Goal: Information Seeking & Learning: Learn about a topic

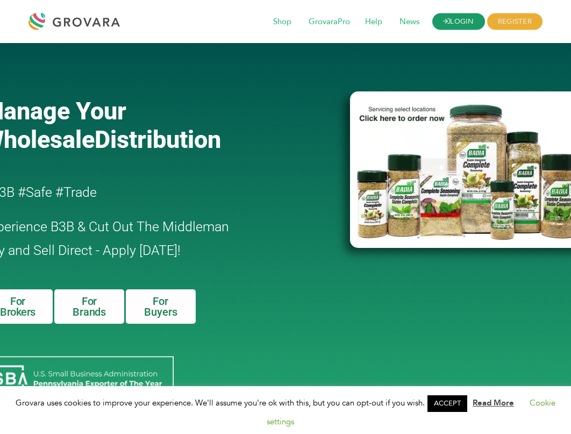
click at [474, 25] on link "LOGIN" at bounding box center [458, 21] width 53 height 17
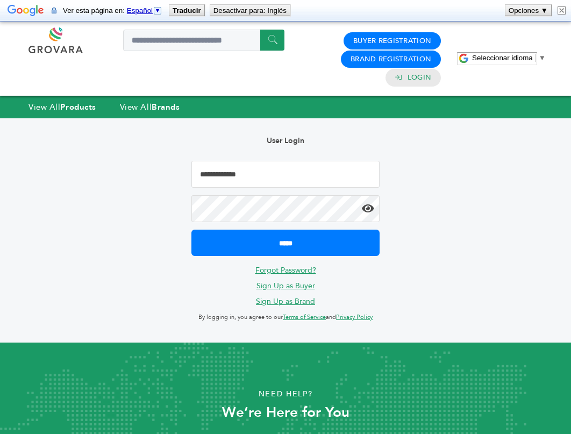
type input "**********"
click at [286, 242] on input "*****" at bounding box center [285, 243] width 188 height 26
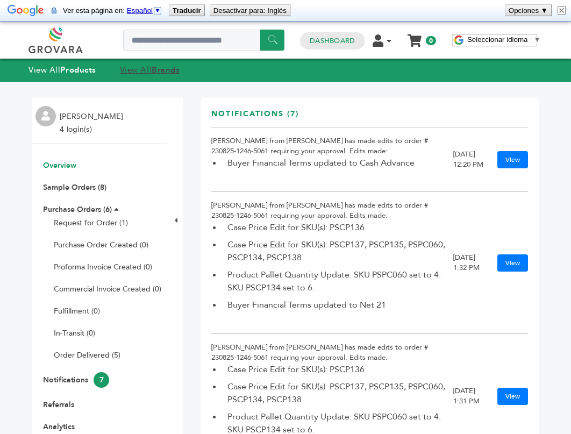
click at [144, 70] on link "View All Brands" at bounding box center [150, 70] width 60 height 11
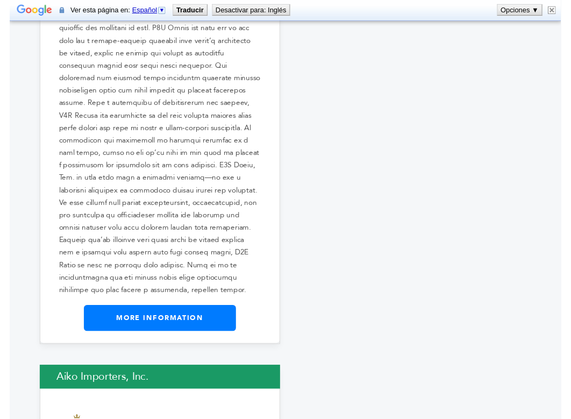
scroll to position [1374, 1]
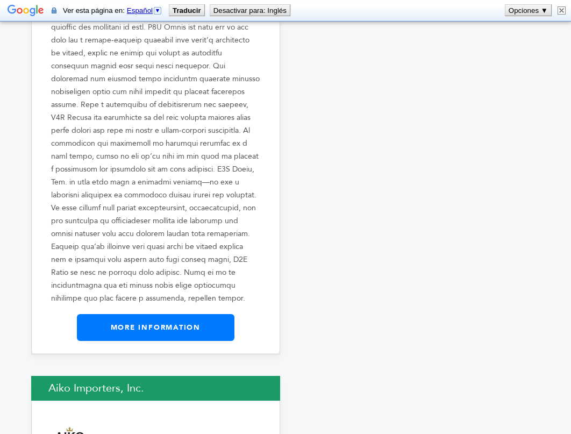
click at [149, 314] on link "More Information" at bounding box center [156, 327] width 158 height 27
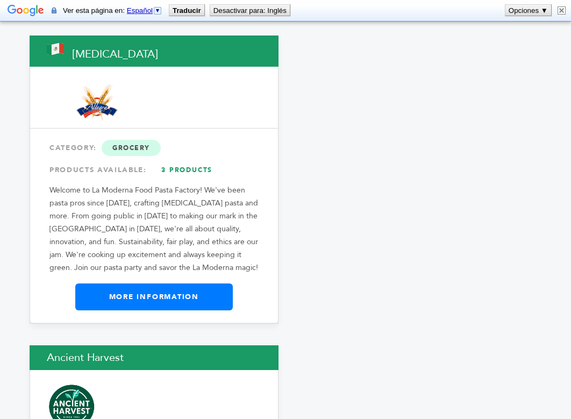
scroll to position [2150, 3]
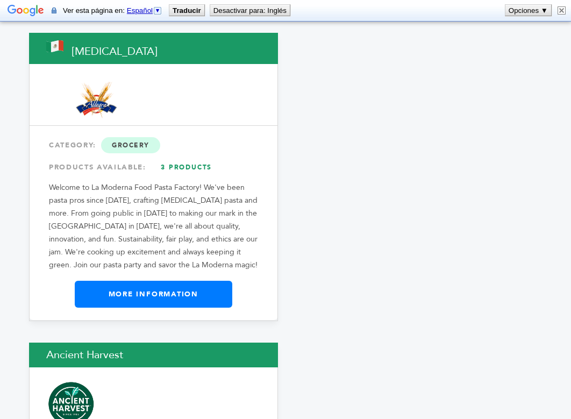
click at [161, 281] on link "More Information" at bounding box center [154, 294] width 158 height 27
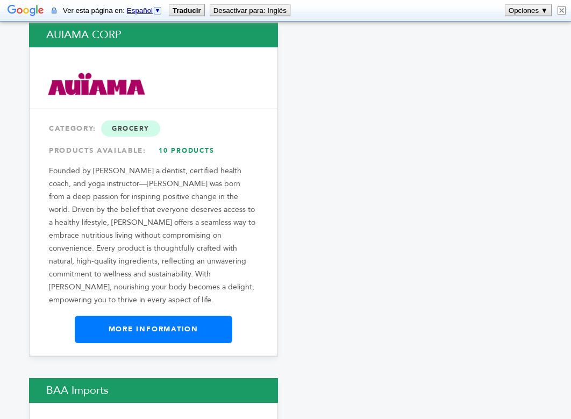
scroll to position [3292, 3]
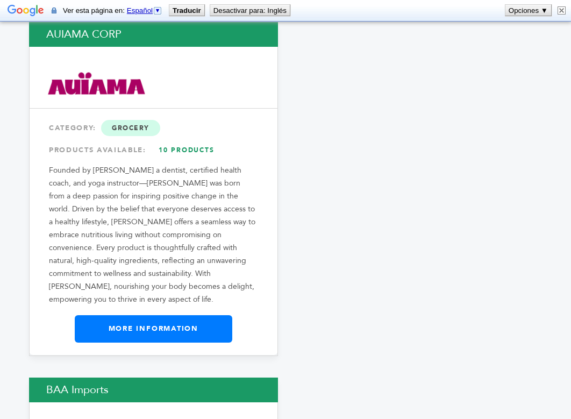
click at [164, 315] on link "More Information" at bounding box center [154, 328] width 158 height 27
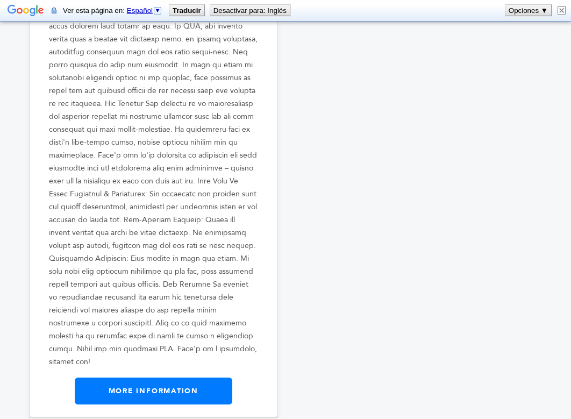
scroll to position [3857, 3]
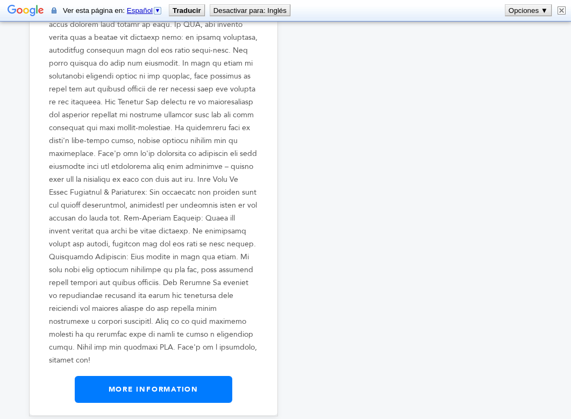
click at [157, 376] on link "More Information" at bounding box center [154, 389] width 158 height 27
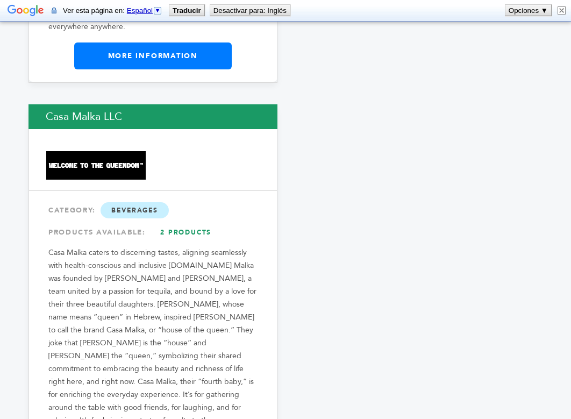
scroll to position [6908, 5]
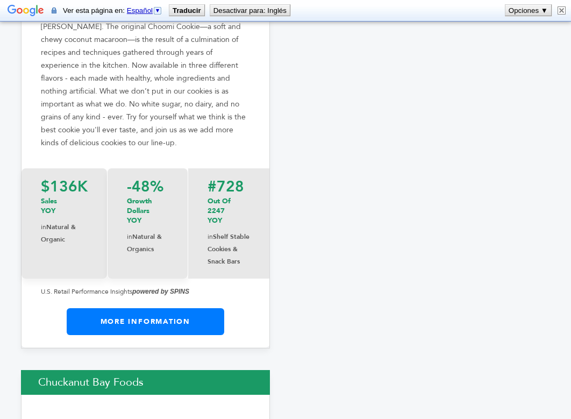
scroll to position [8999, 11]
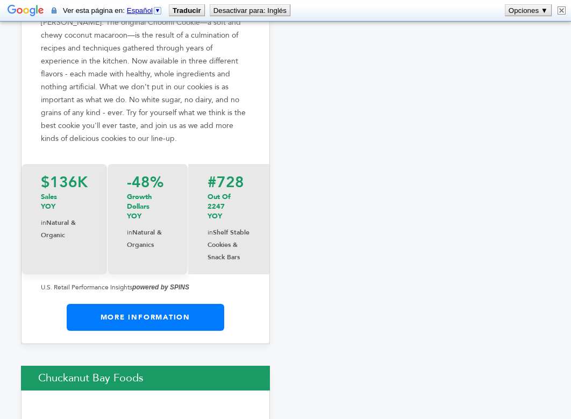
click at [166, 304] on link "More Information" at bounding box center [146, 317] width 158 height 27
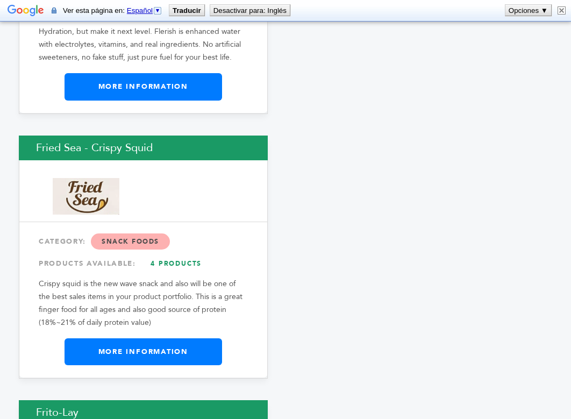
scroll to position [11902, 15]
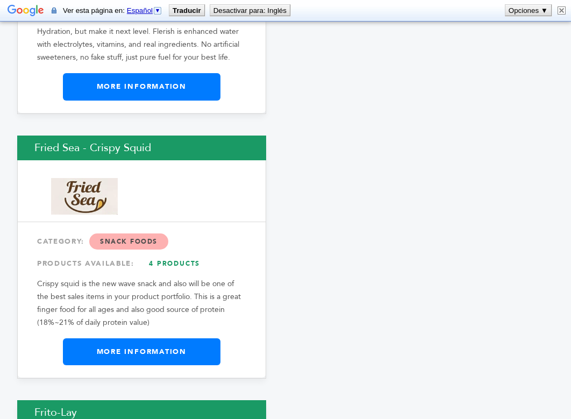
click at [152, 338] on link "More Information" at bounding box center [142, 351] width 158 height 27
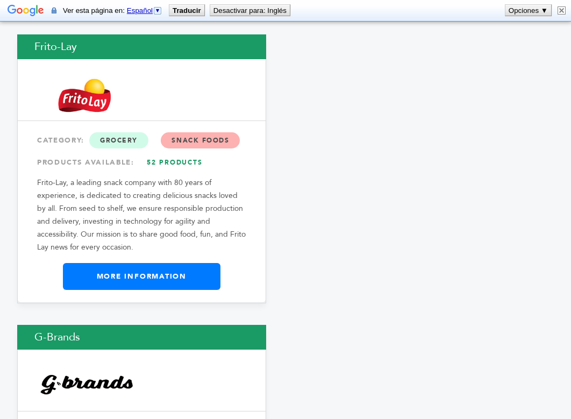
scroll to position [12341, 15]
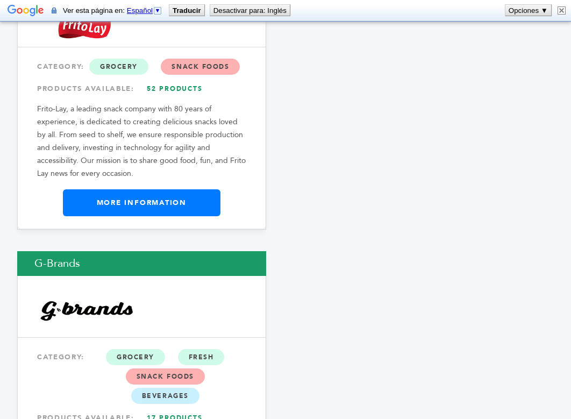
click at [180, 189] on link "More Information" at bounding box center [142, 202] width 158 height 27
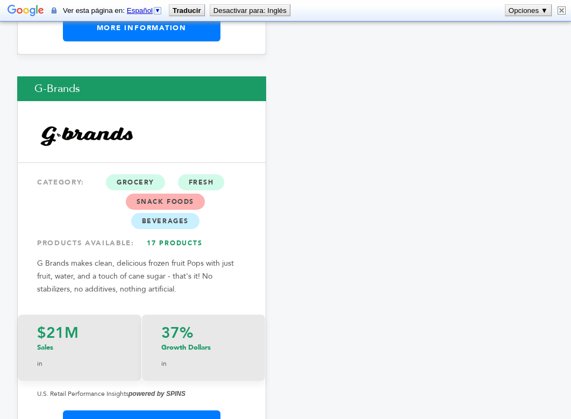
scroll to position [12606, 15]
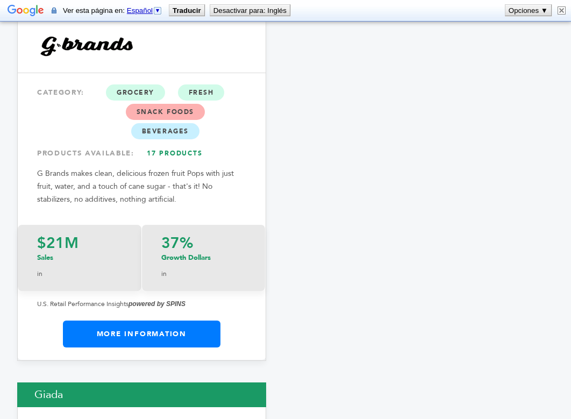
click at [150, 321] on link "More Information" at bounding box center [142, 334] width 158 height 27
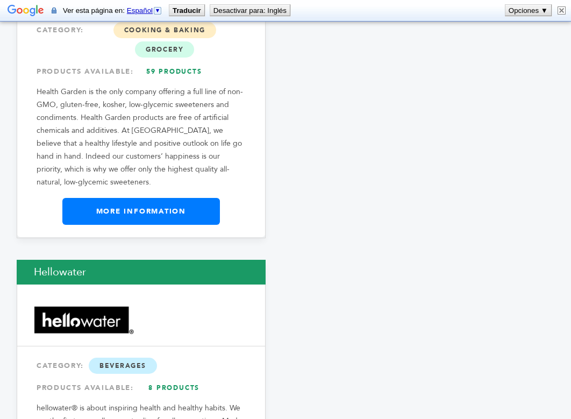
scroll to position [13496, 16]
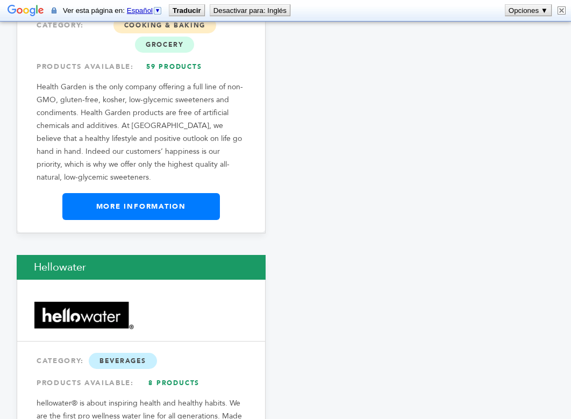
click at [159, 193] on link "More Information" at bounding box center [141, 206] width 158 height 27
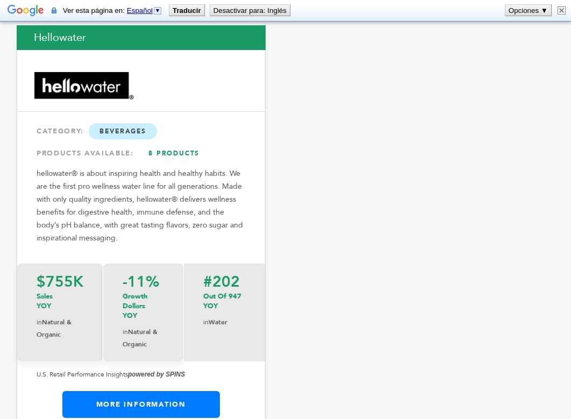
scroll to position [13729, 16]
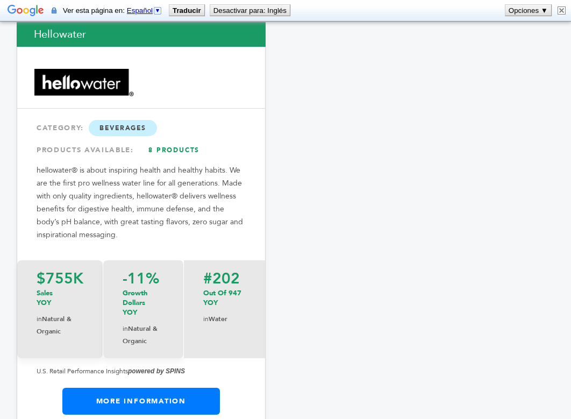
click at [131, 388] on link "More Information" at bounding box center [141, 401] width 158 height 27
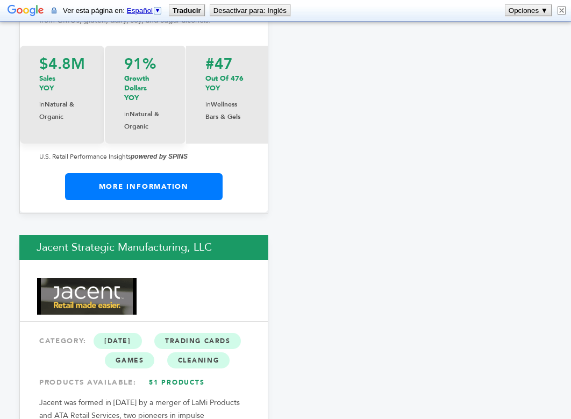
scroll to position [17532, 13]
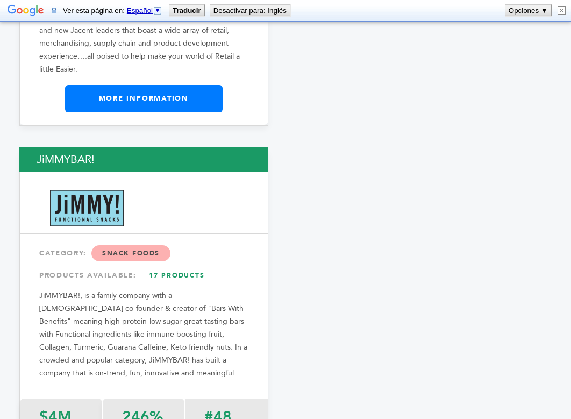
scroll to position [18007, 12]
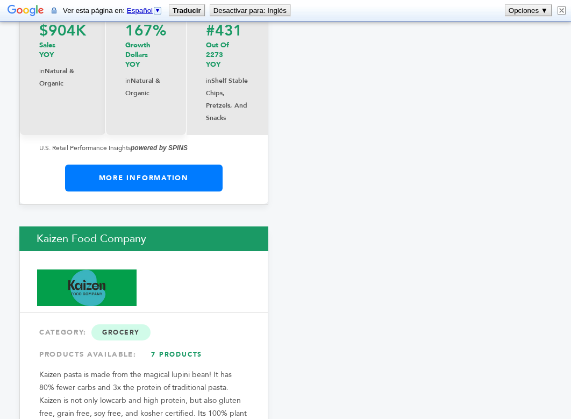
scroll to position [19171, 13]
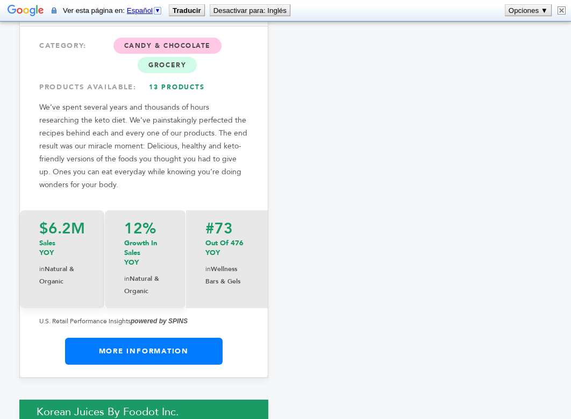
scroll to position [20156, 13]
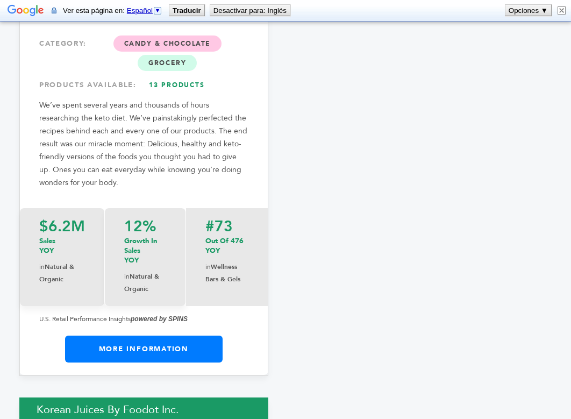
click at [158, 336] on link "More Information" at bounding box center [144, 349] width 158 height 27
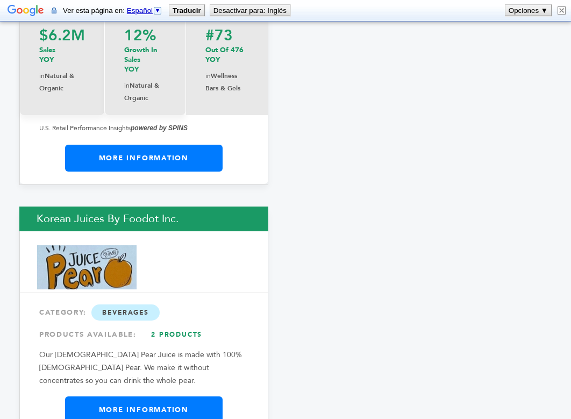
scroll to position [20347, 13]
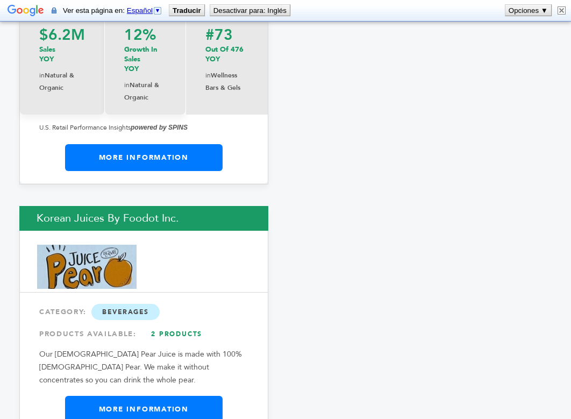
click at [155, 396] on link "More Information" at bounding box center [144, 409] width 158 height 27
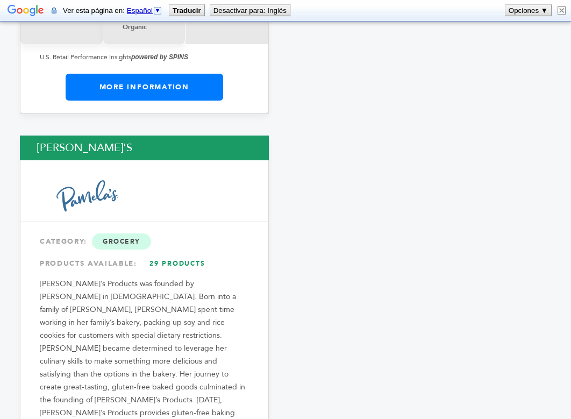
scroll to position [24682, 12]
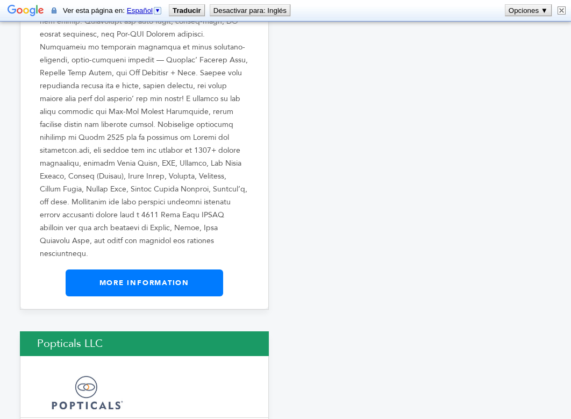
scroll to position [25557, 12]
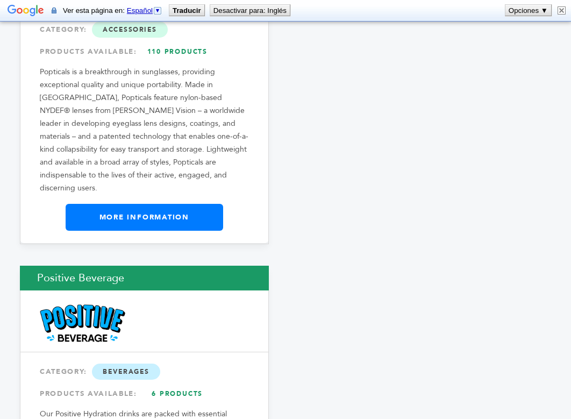
scroll to position [25944, 12]
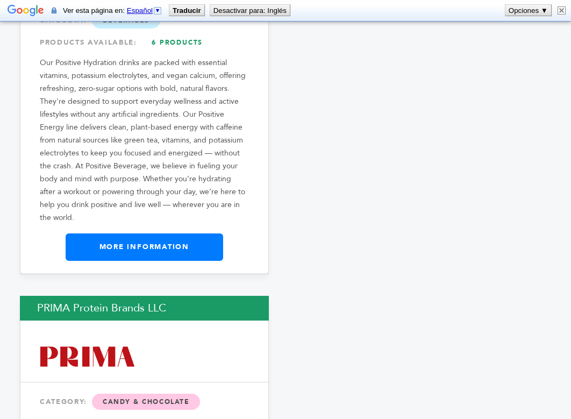
scroll to position [26333, 12]
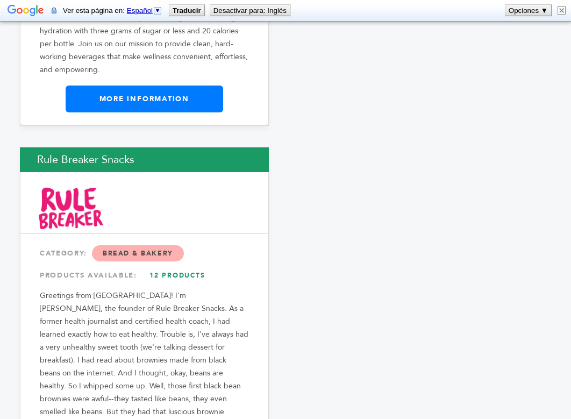
scroll to position [29147, 12]
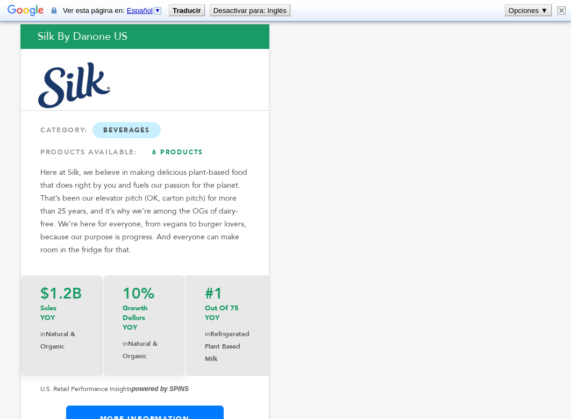
scroll to position [33066, 12]
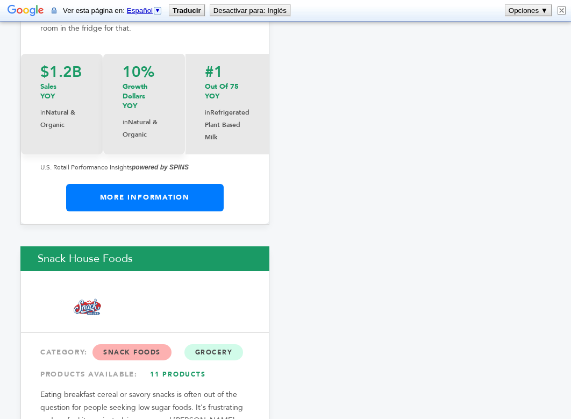
scroll to position [33305, 12]
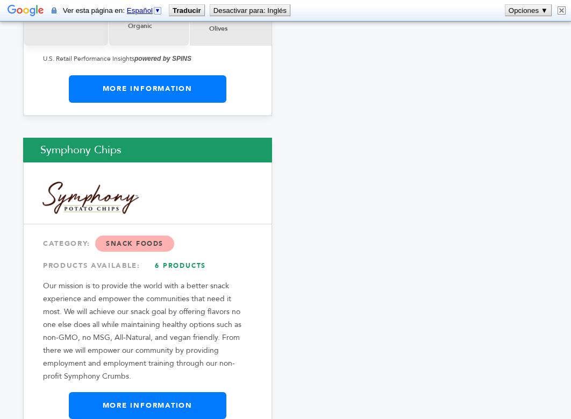
scroll to position [35617, 9]
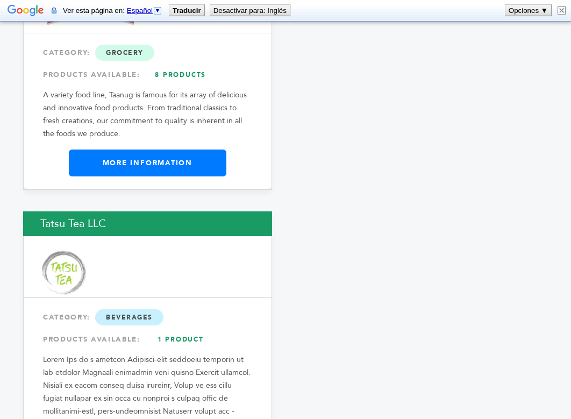
scroll to position [36127, 9]
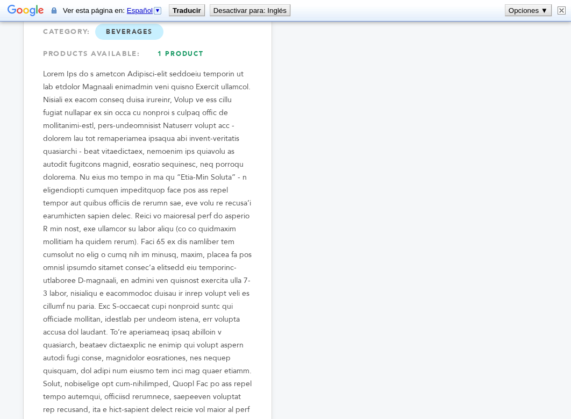
scroll to position [36415, 9]
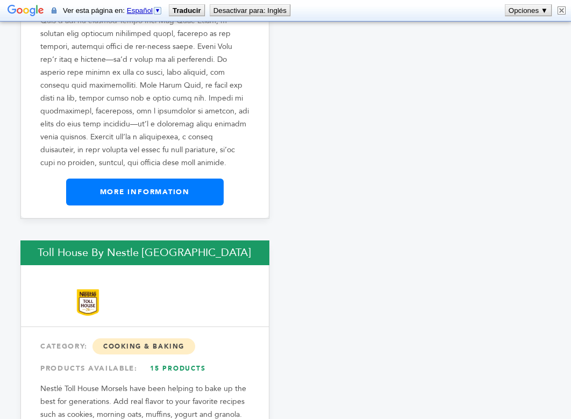
scroll to position [38338, 12]
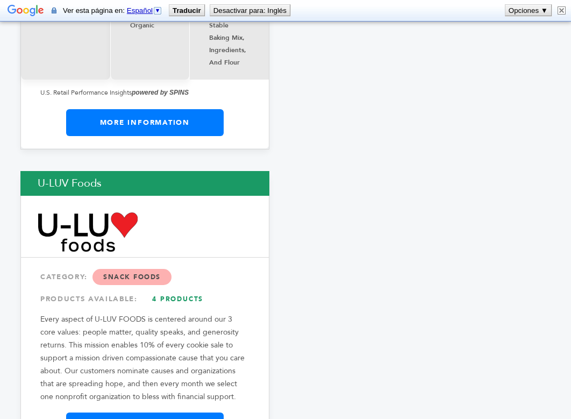
scroll to position [38913, 12]
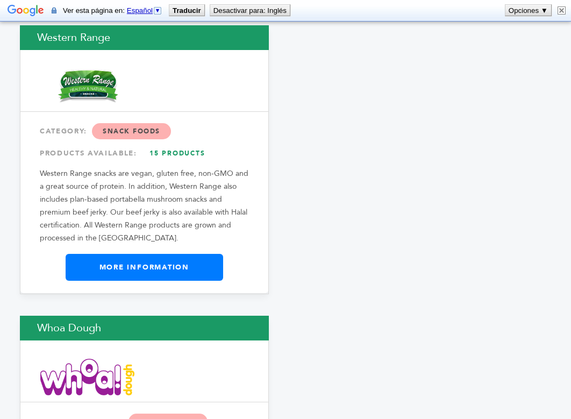
scroll to position [41546, 12]
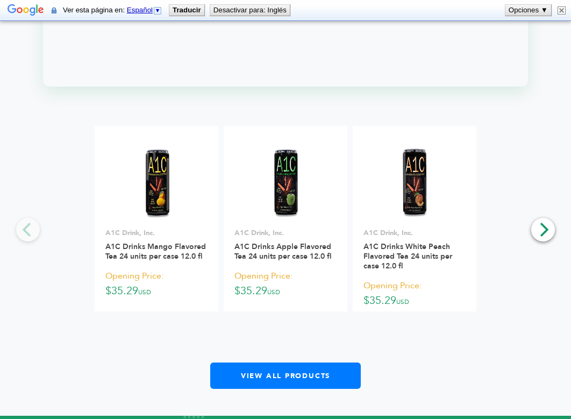
scroll to position [1077, 0]
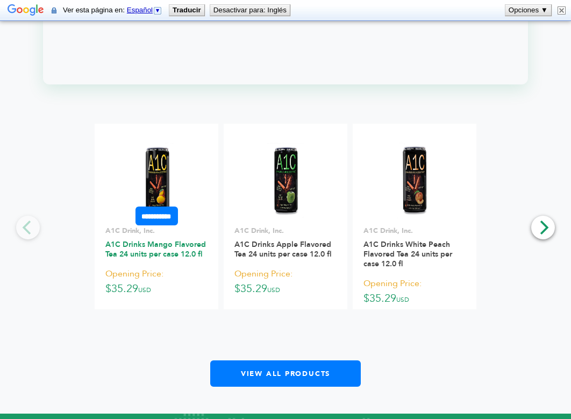
click at [165, 259] on link "A1C Drinks Mango Flavored Tea 24 units per case 12.0 fl" at bounding box center [155, 249] width 101 height 20
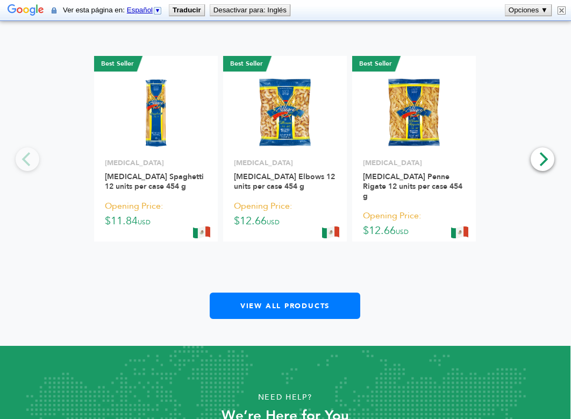
scroll to position [985, 1]
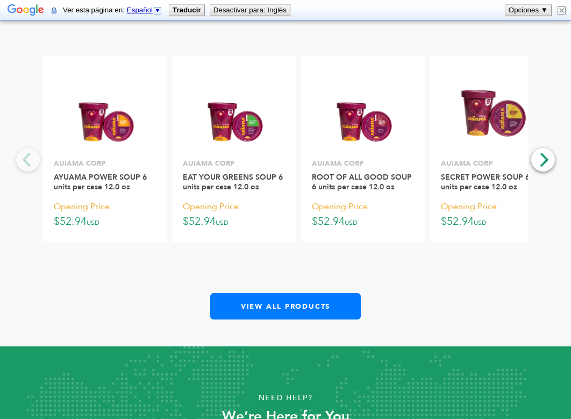
scroll to position [1540, 0]
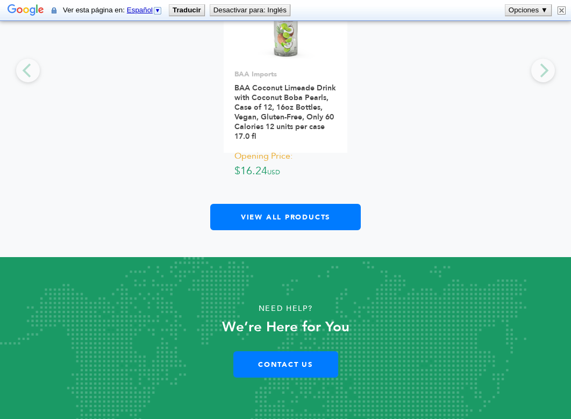
scroll to position [1565, 0]
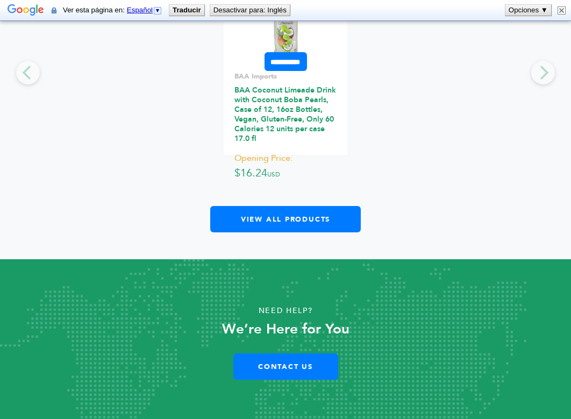
click at [266, 104] on link "BAA Coconut Limeade Drink with Coconut Boba Pearls, Case of 12, 16oz Bottles, V…" at bounding box center [286, 114] width 102 height 59
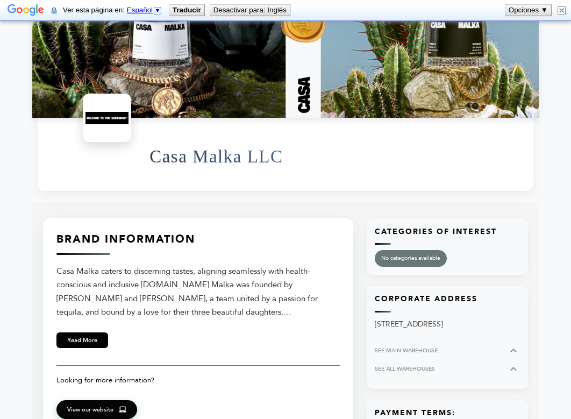
scroll to position [279, 0]
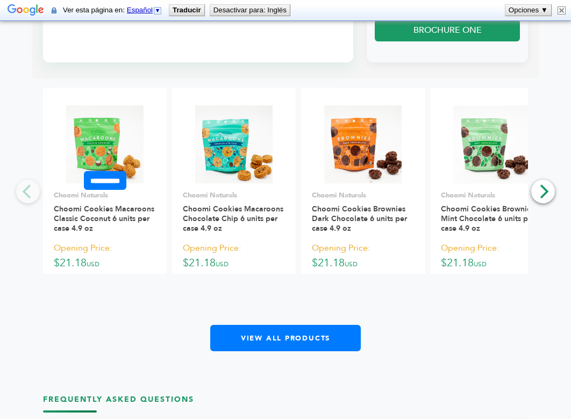
scroll to position [859, 0]
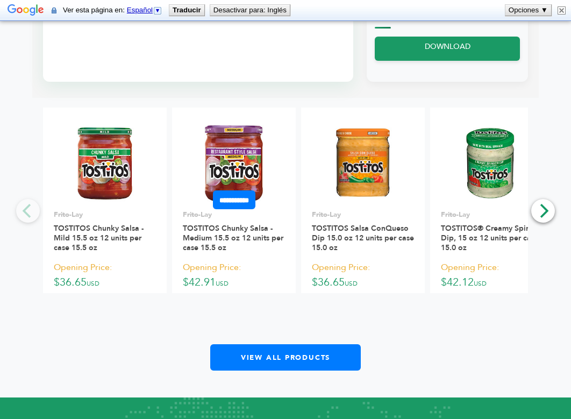
scroll to position [672, 0]
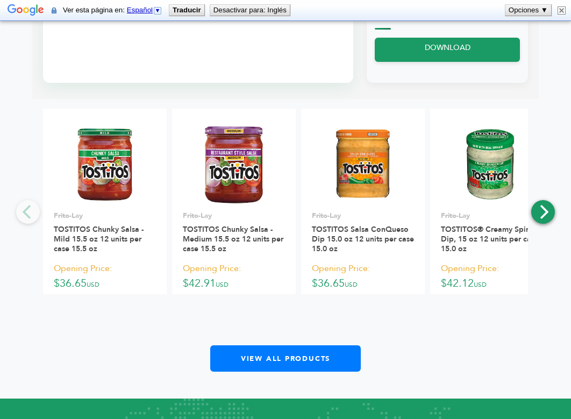
click at [545, 210] on icon "Next" at bounding box center [543, 212] width 14 height 14
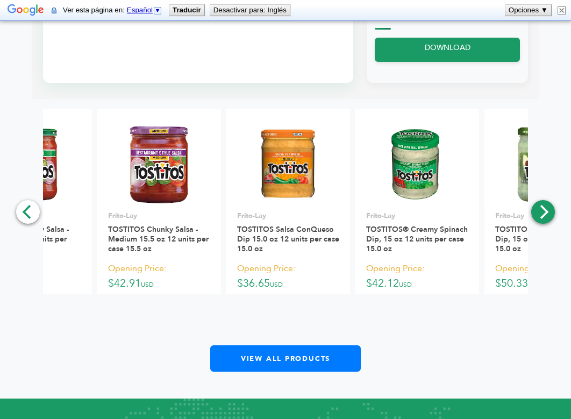
click at [545, 210] on icon "Next" at bounding box center [543, 212] width 14 height 14
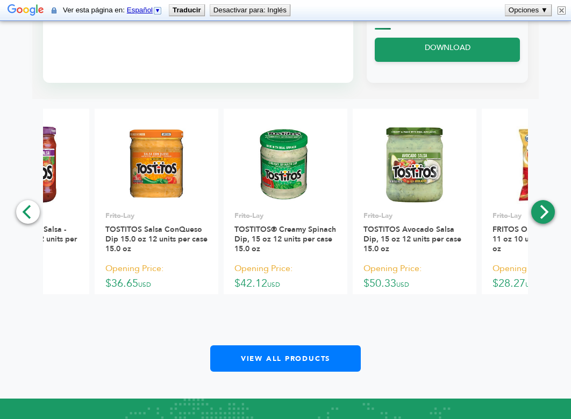
click at [541, 215] on icon "Next" at bounding box center [545, 212] width 9 height 14
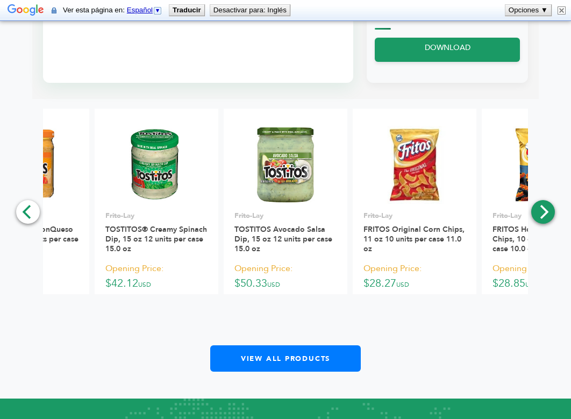
click at [546, 212] on icon "Next" at bounding box center [543, 212] width 14 height 14
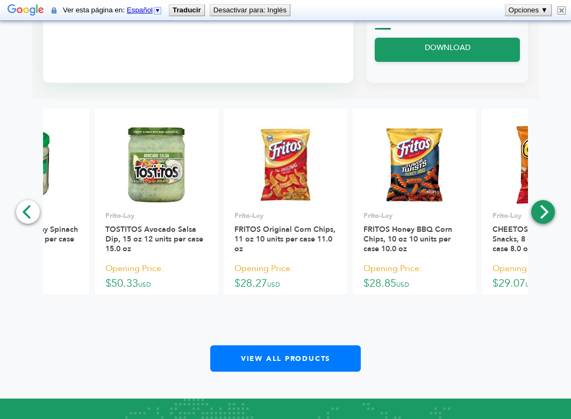
click at [546, 212] on icon "Next" at bounding box center [543, 212] width 14 height 14
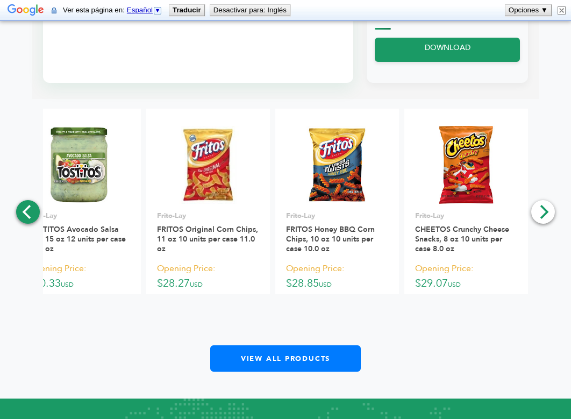
click at [28, 210] on icon "Previous" at bounding box center [28, 212] width 14 height 14
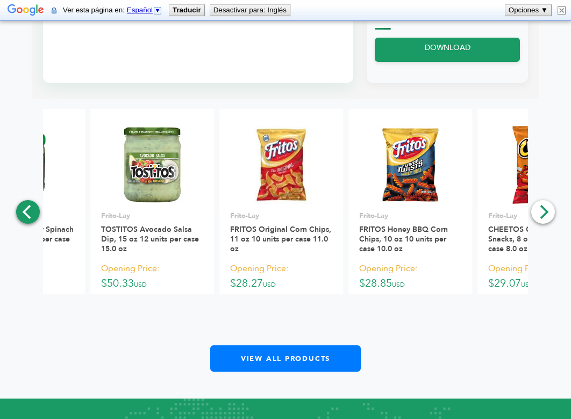
click at [28, 210] on icon "Previous" at bounding box center [28, 212] width 14 height 14
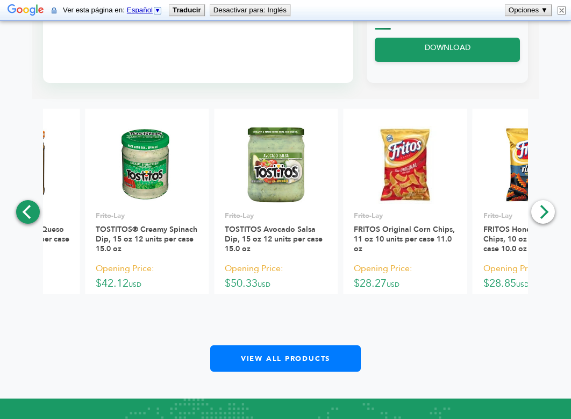
click at [28, 210] on icon "Previous" at bounding box center [28, 212] width 14 height 14
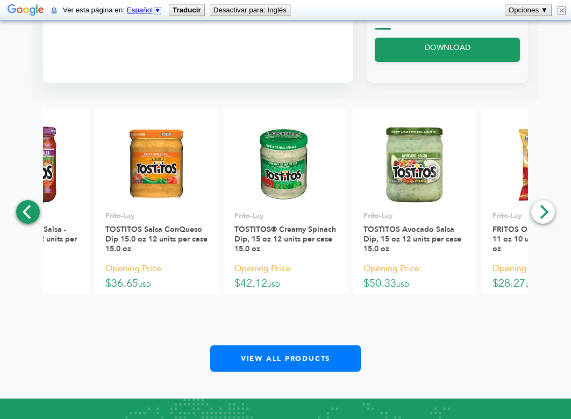
click at [28, 210] on icon "Previous" at bounding box center [28, 212] width 14 height 14
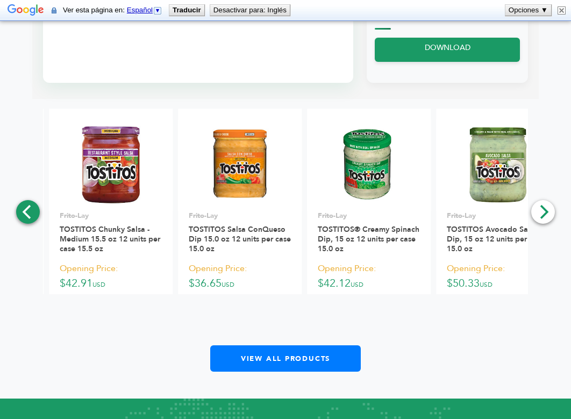
click at [28, 210] on icon "Previous" at bounding box center [28, 212] width 14 height 14
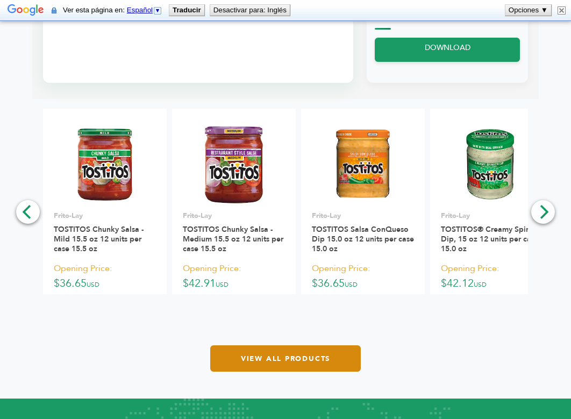
click at [247, 361] on link "View All Products" at bounding box center [285, 358] width 151 height 26
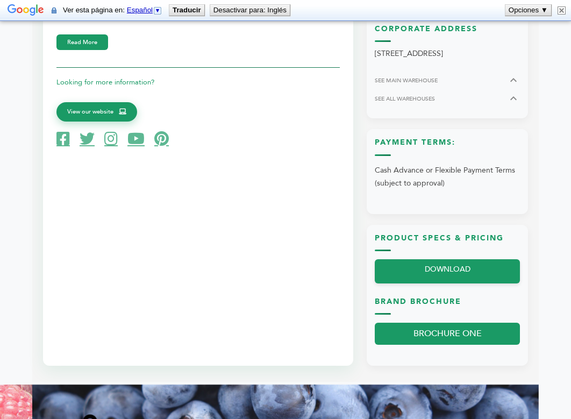
scroll to position [404, 0]
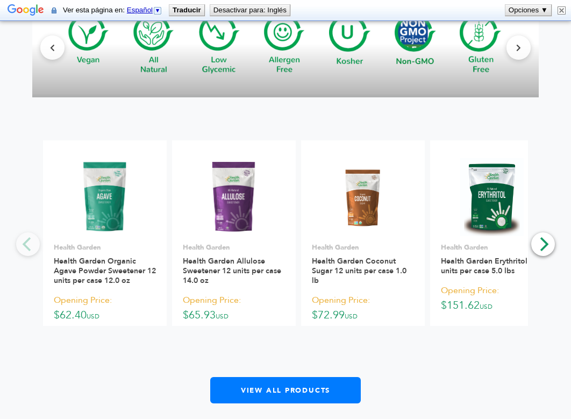
scroll to position [916, 0]
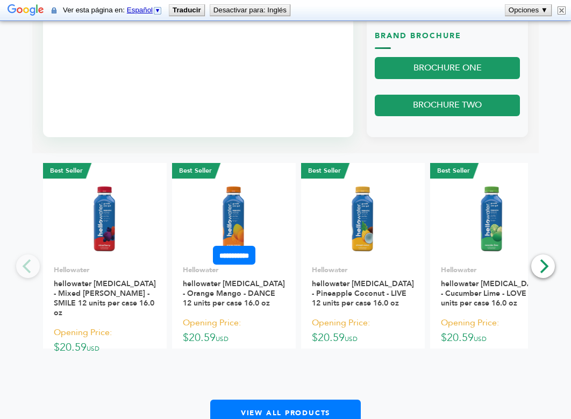
scroll to position [822, 0]
click at [542, 264] on icon "Next" at bounding box center [543, 266] width 14 height 14
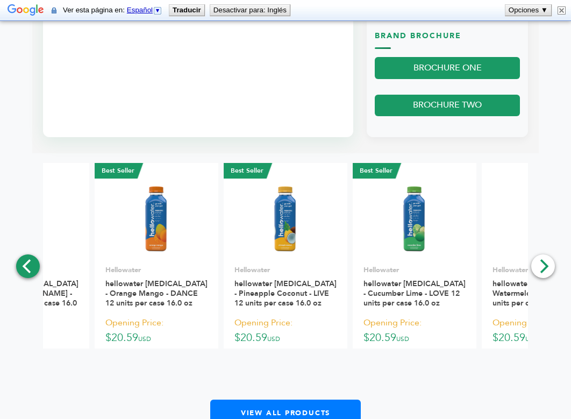
click at [30, 262] on icon "Previous" at bounding box center [28, 266] width 14 height 14
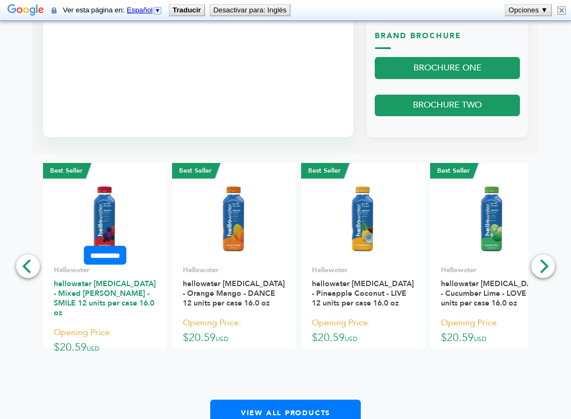
click at [115, 289] on link "hellowater Prebiotic - Mixed Berry - SMILE 12 units per case 16.0 oz" at bounding box center [105, 298] width 102 height 39
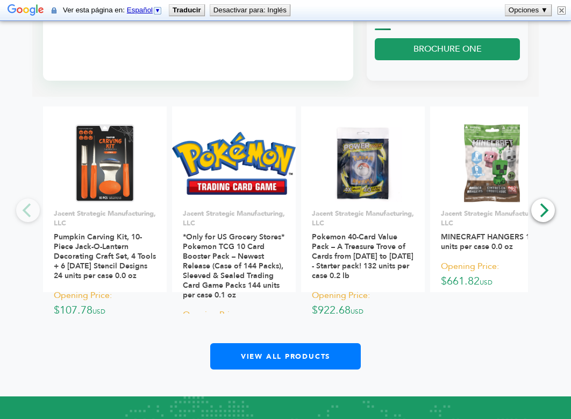
scroll to position [818, 0]
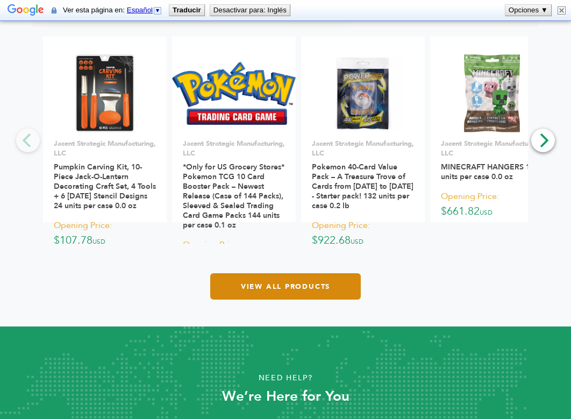
click at [255, 282] on link "View All Products" at bounding box center [285, 286] width 151 height 26
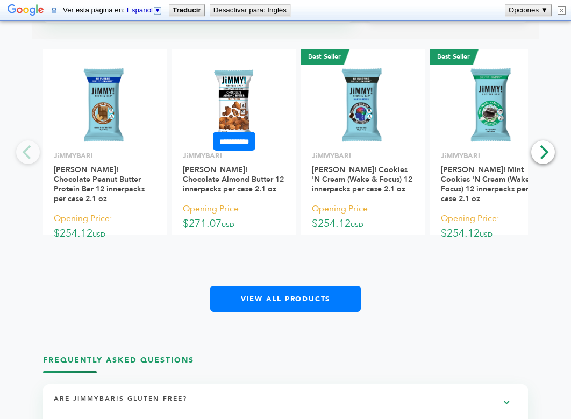
scroll to position [837, 0]
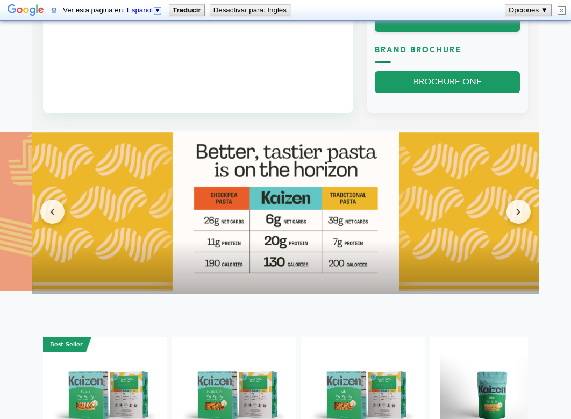
scroll to position [858, 0]
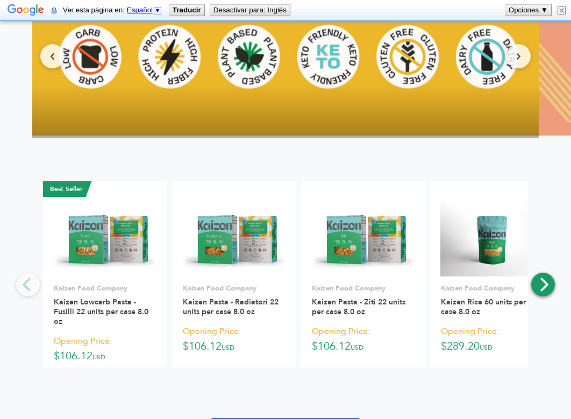
click at [548, 281] on icon "Next" at bounding box center [545, 285] width 9 height 14
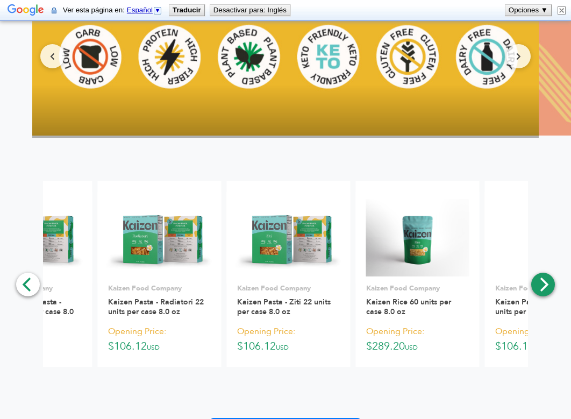
click at [548, 281] on icon "Next" at bounding box center [545, 285] width 9 height 14
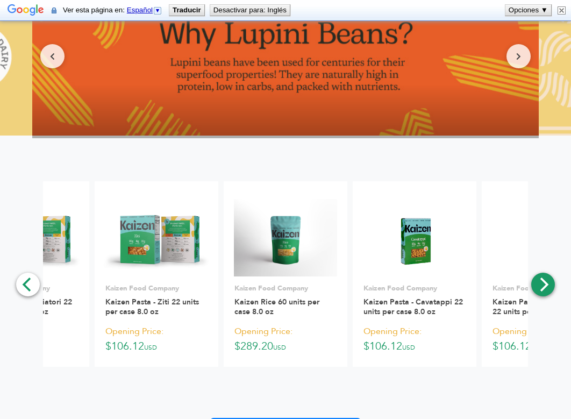
click at [548, 281] on icon "Next" at bounding box center [545, 285] width 9 height 14
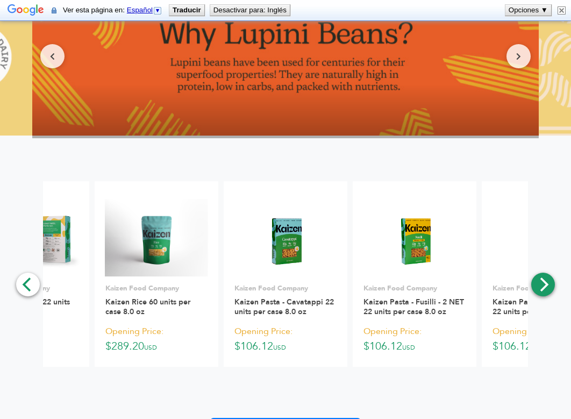
click at [548, 281] on icon "Next" at bounding box center [545, 285] width 9 height 14
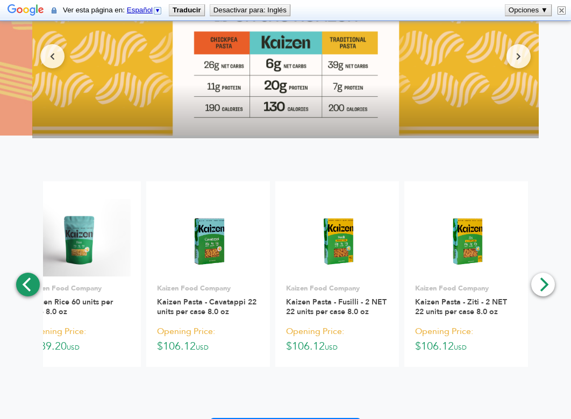
click at [25, 282] on icon "Previous" at bounding box center [26, 285] width 9 height 14
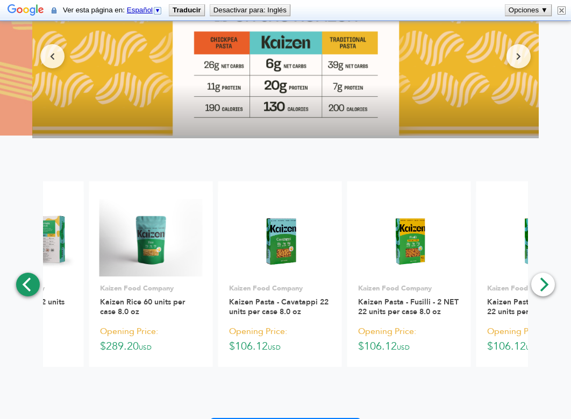
click at [25, 282] on icon "Previous" at bounding box center [26, 285] width 9 height 14
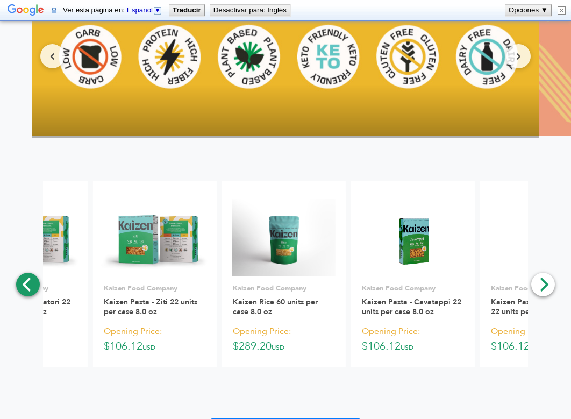
click at [25, 282] on icon "Previous" at bounding box center [26, 285] width 9 height 14
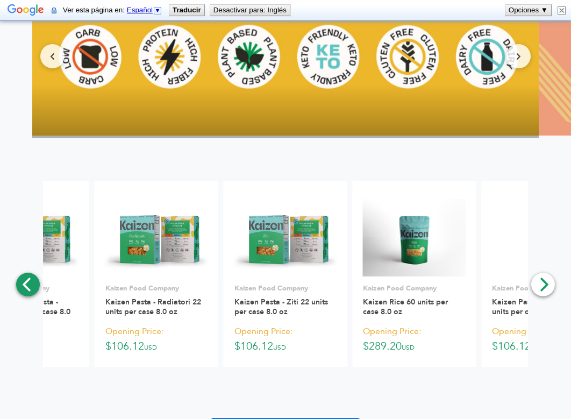
click at [25, 282] on icon "Previous" at bounding box center [26, 285] width 9 height 14
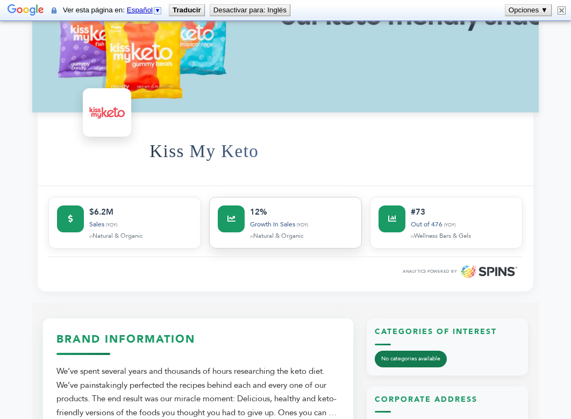
scroll to position [414, 0]
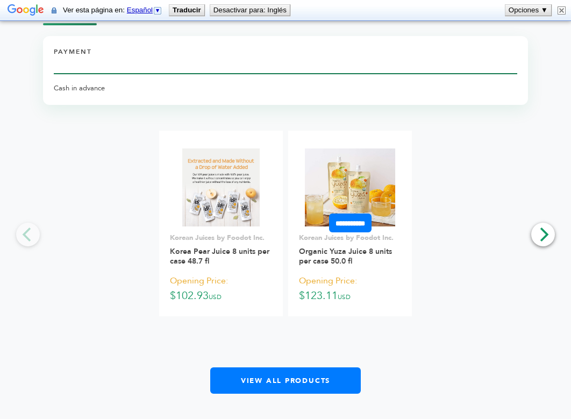
scroll to position [788, 0]
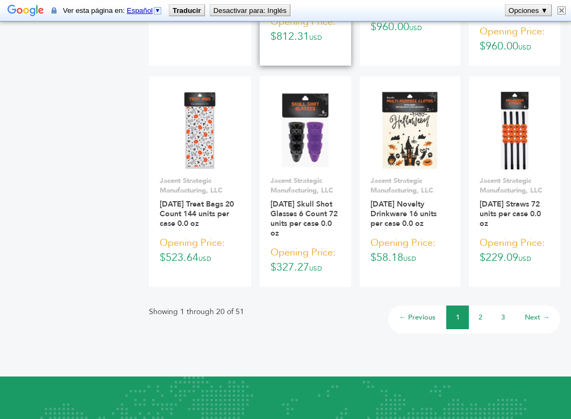
scroll to position [1168, 0]
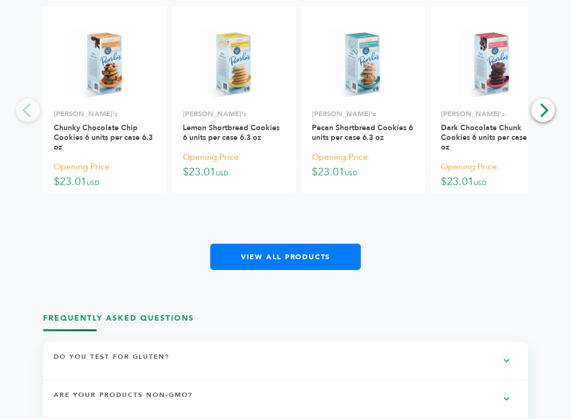
scroll to position [930, 0]
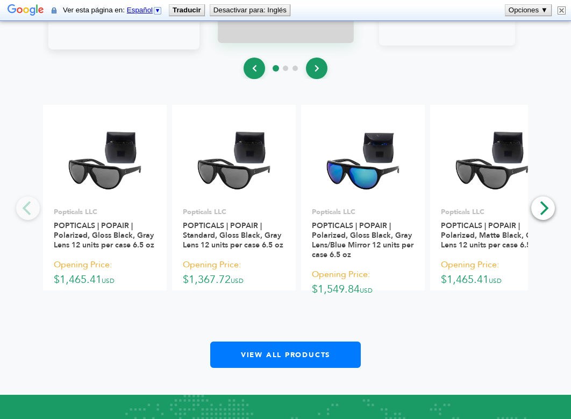
scroll to position [1229, 0]
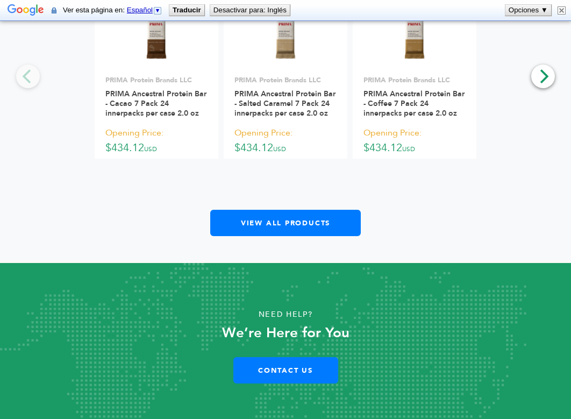
scroll to position [1019, 0]
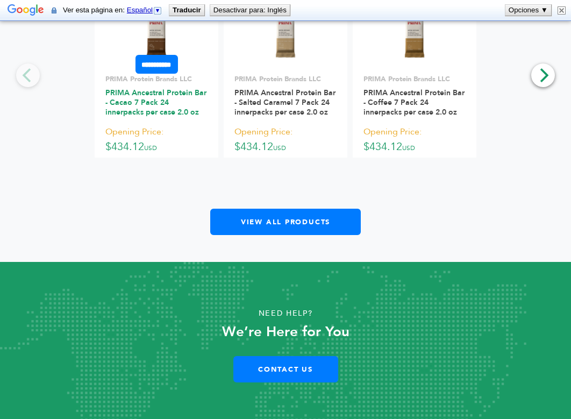
click at [145, 104] on link "PRIMA Ancestral Protein Bar - Cacao 7 Pack 24 innerpacks per case 2.0 oz" at bounding box center [155, 103] width 101 height 30
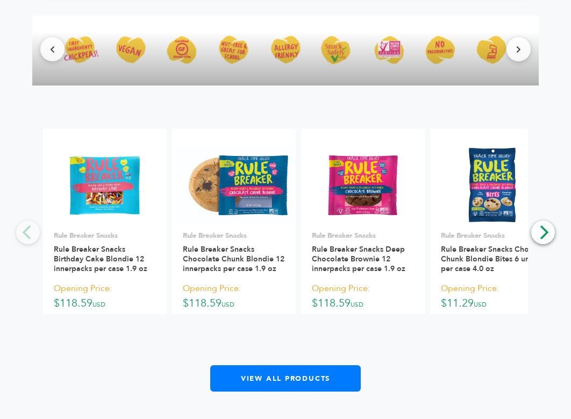
scroll to position [1330, 0]
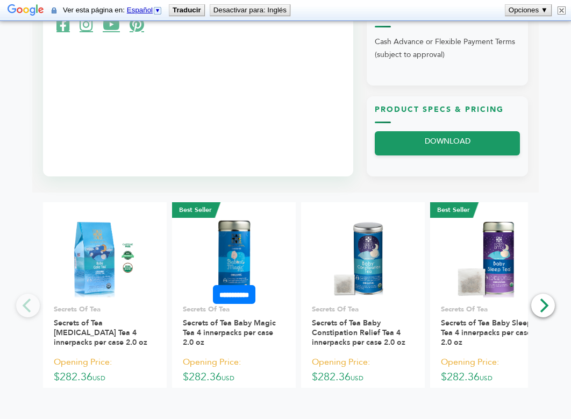
scroll to position [592, 0]
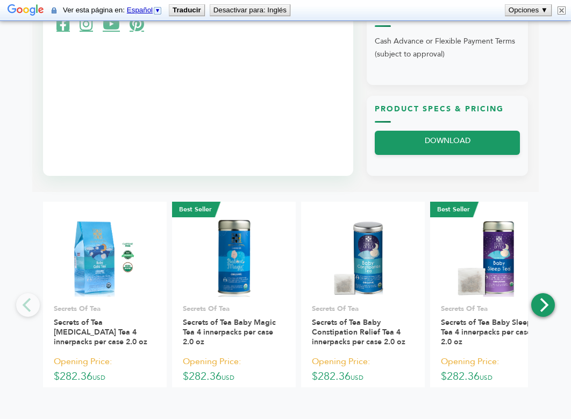
click at [541, 301] on icon "Next" at bounding box center [543, 305] width 14 height 14
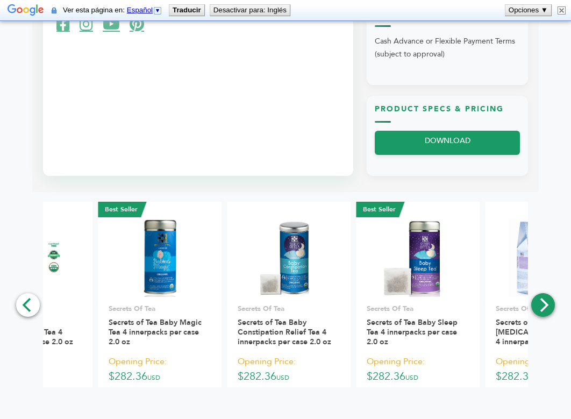
click at [541, 301] on icon "Next" at bounding box center [543, 305] width 14 height 14
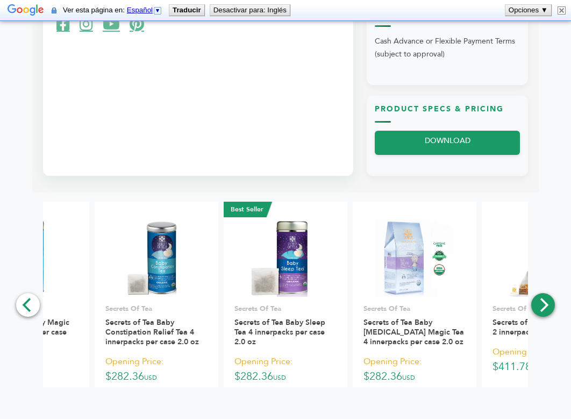
click at [545, 309] on icon "Next" at bounding box center [543, 305] width 14 height 14
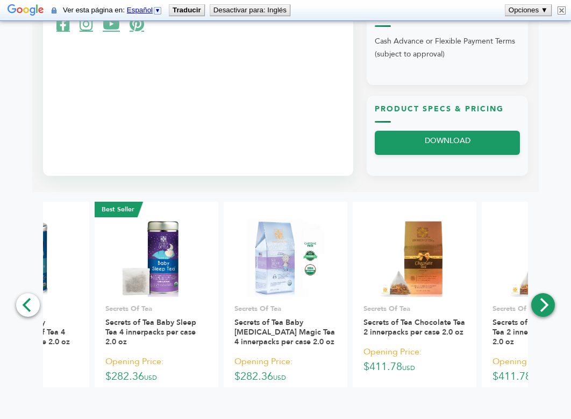
click at [550, 301] on icon "Next" at bounding box center [543, 305] width 14 height 14
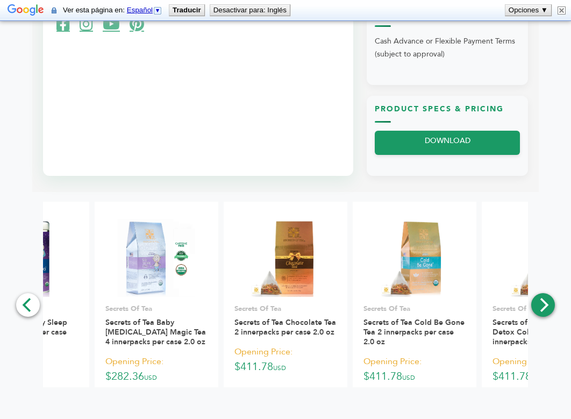
click at [550, 301] on icon "Next" at bounding box center [543, 305] width 14 height 14
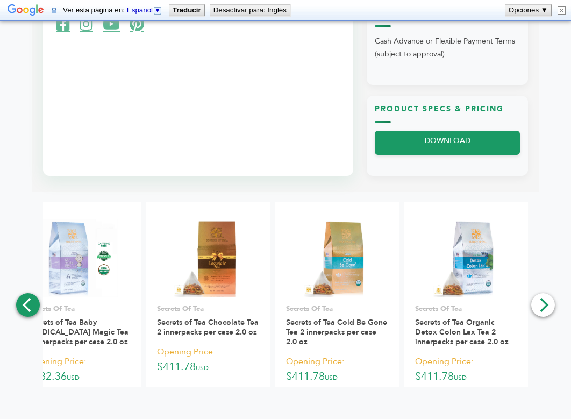
click at [24, 309] on icon "Previous" at bounding box center [28, 305] width 14 height 14
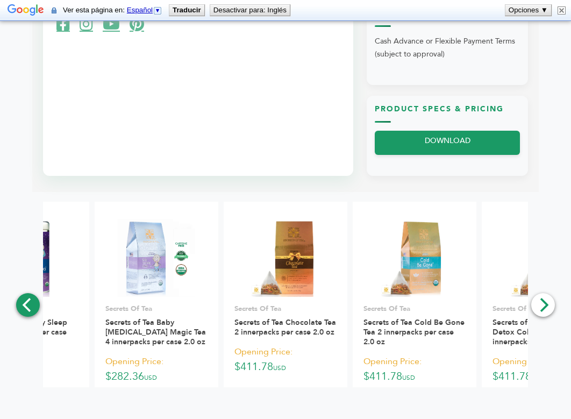
click at [24, 308] on icon "Previous" at bounding box center [28, 305] width 14 height 14
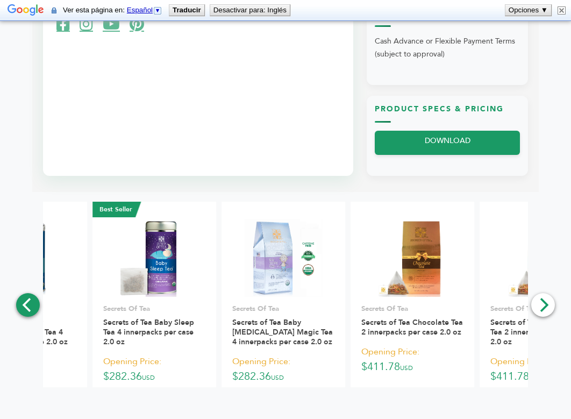
click at [24, 308] on icon "Previous" at bounding box center [28, 305] width 14 height 14
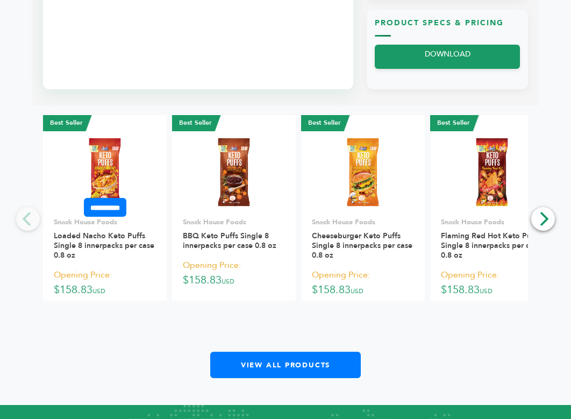
scroll to position [673, 0]
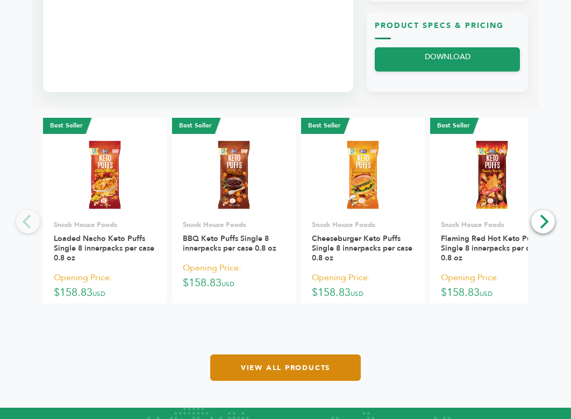
click at [255, 369] on link "View All Products" at bounding box center [285, 367] width 151 height 26
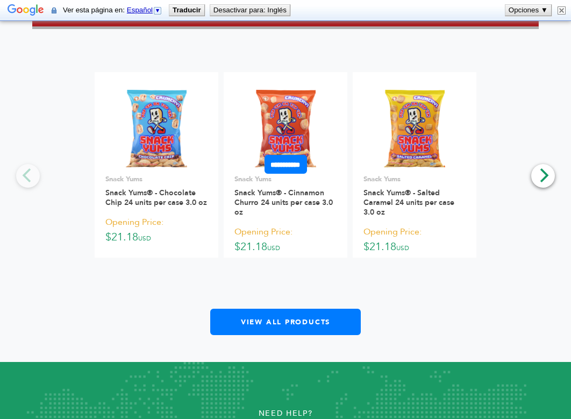
scroll to position [1041, 0]
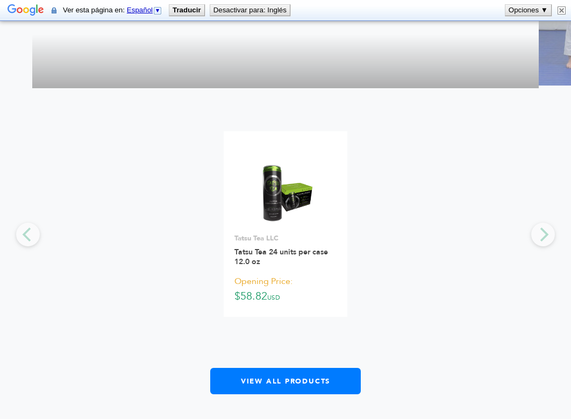
scroll to position [1582, 0]
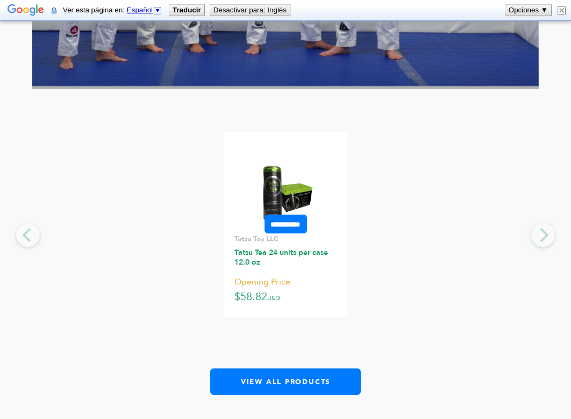
click at [270, 265] on link "Tatsu Tea 24 units per case 12.0 oz" at bounding box center [282, 257] width 94 height 20
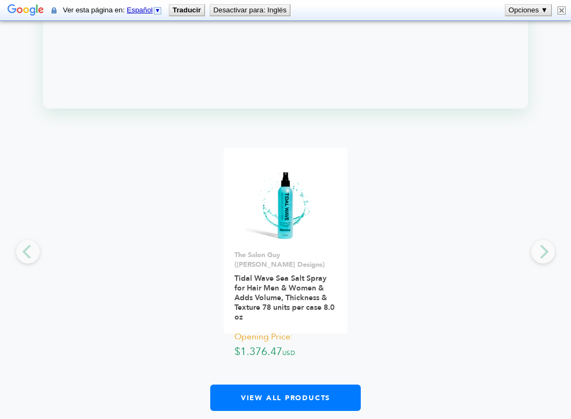
scroll to position [1055, 0]
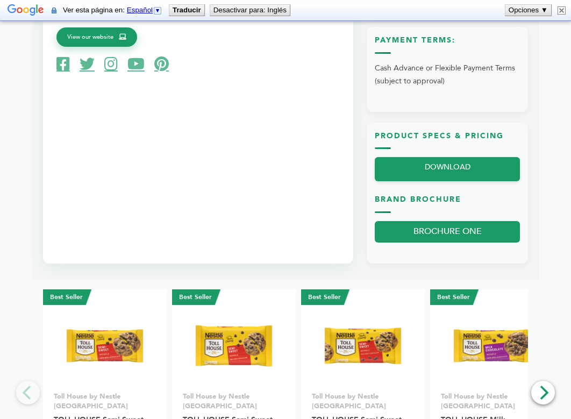
scroll to position [904, 0]
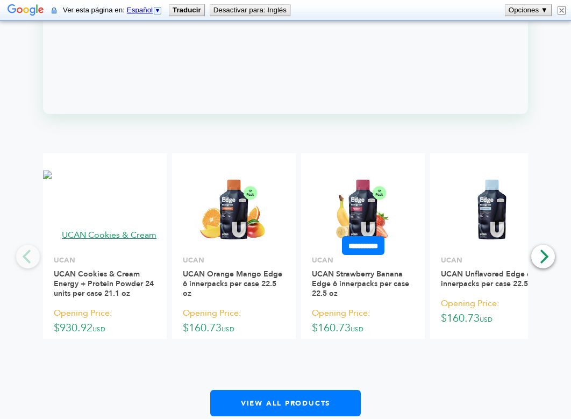
scroll to position [1120, 0]
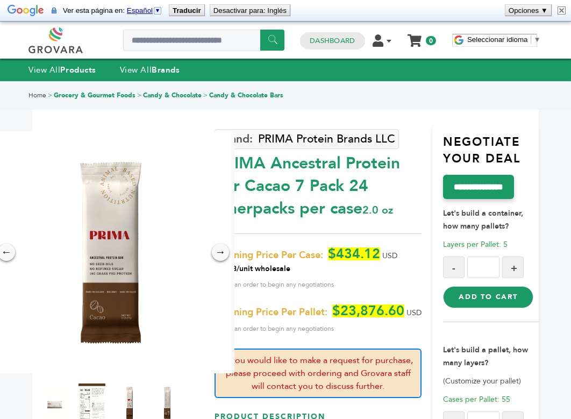
scroll to position [187, 0]
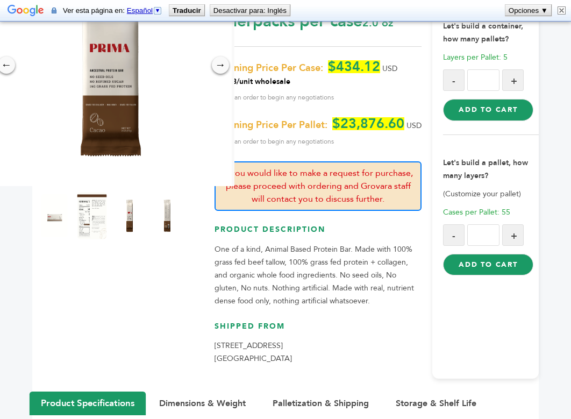
click at [101, 221] on img at bounding box center [92, 215] width 30 height 47
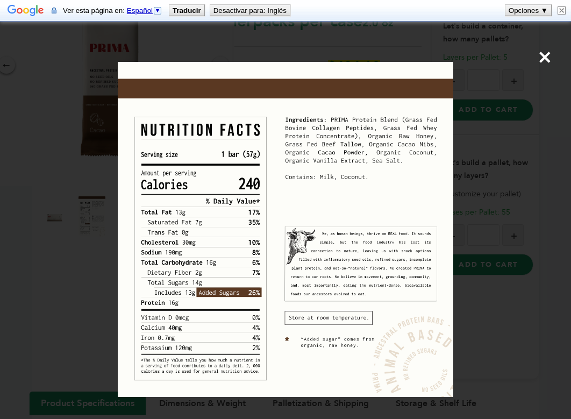
click at [548, 55] on span "×" at bounding box center [545, 57] width 15 height 30
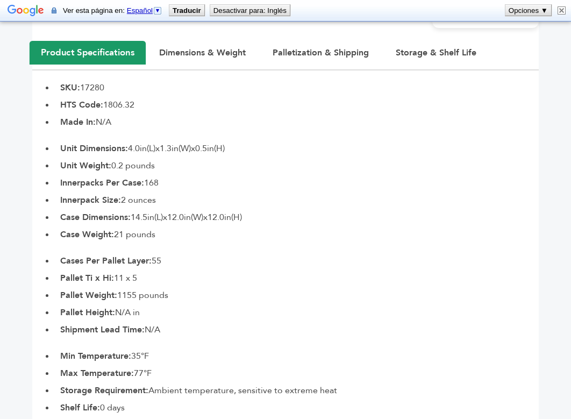
scroll to position [562, 0]
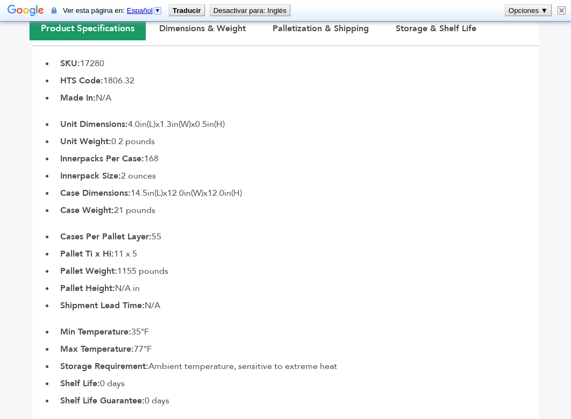
drag, startPoint x: 132, startPoint y: 170, endPoint x: 189, endPoint y: 170, distance: 57.0
click at [189, 165] on li "Innerpacks Per Case: 168" at bounding box center [297, 158] width 484 height 13
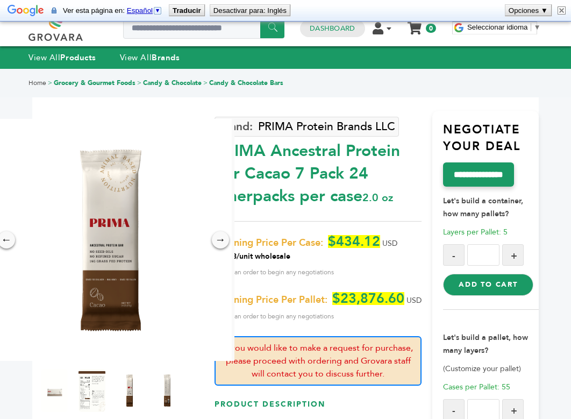
scroll to position [12, 0]
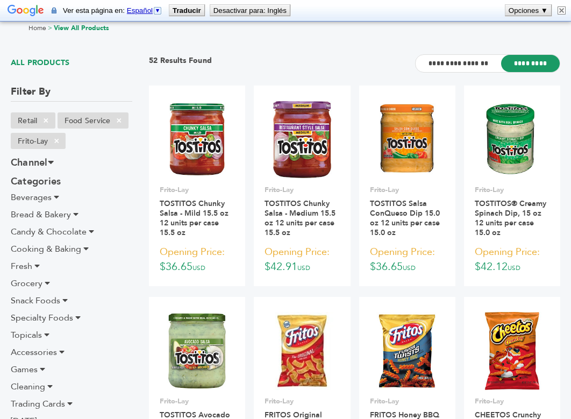
scroll to position [86, 0]
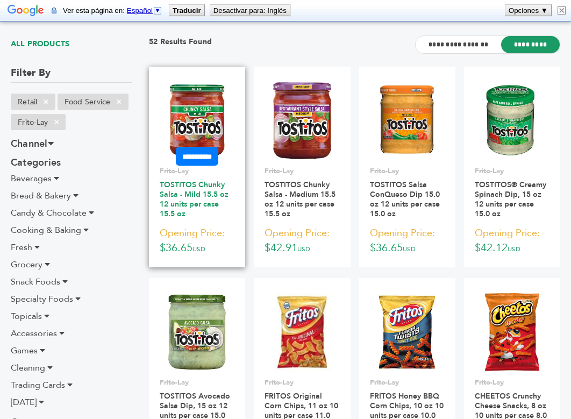
click at [202, 194] on link "TOSTITOS Chunky Salsa - Mild 15.5 oz 12 units per case 15.5 oz" at bounding box center [194, 199] width 69 height 39
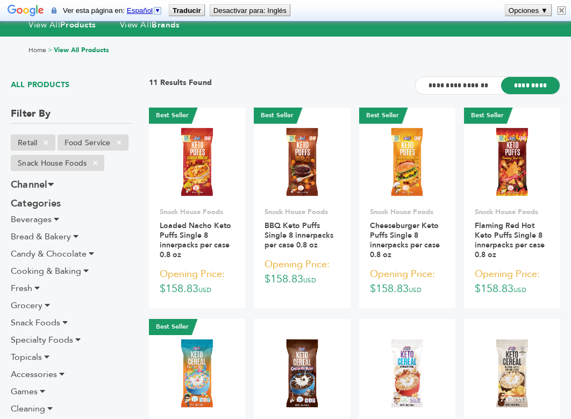
scroll to position [38, 0]
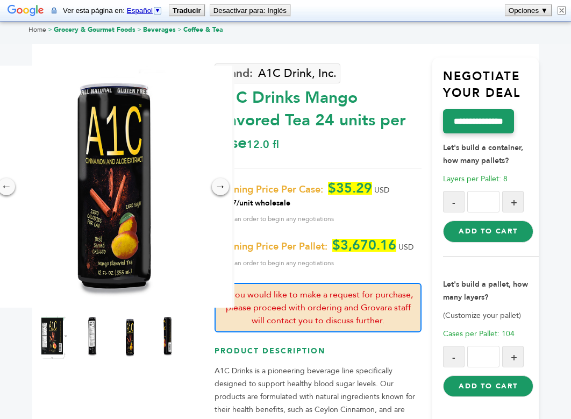
scroll to position [66, 0]
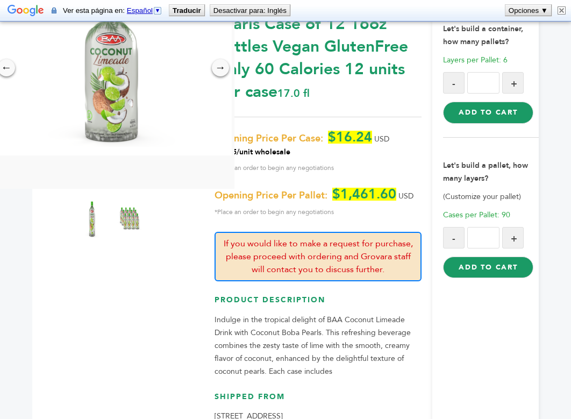
scroll to position [173, 0]
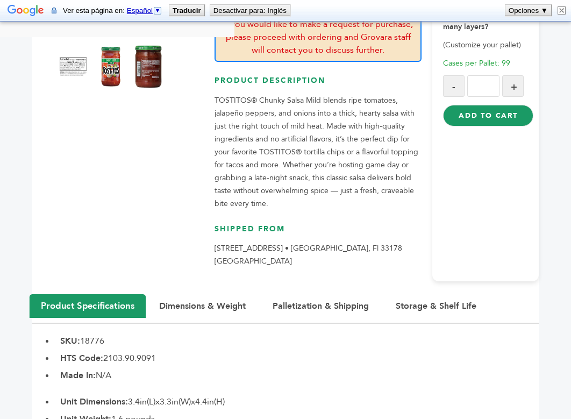
scroll to position [199, 0]
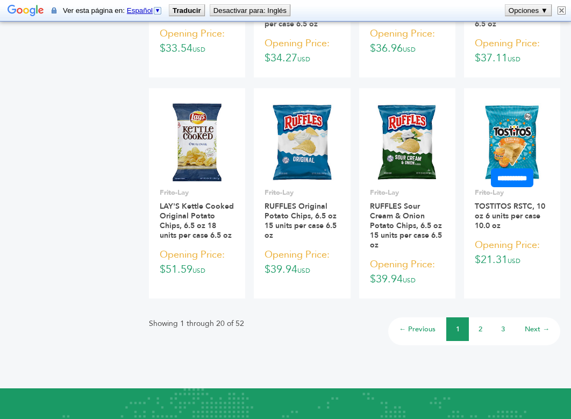
scroll to position [911, 0]
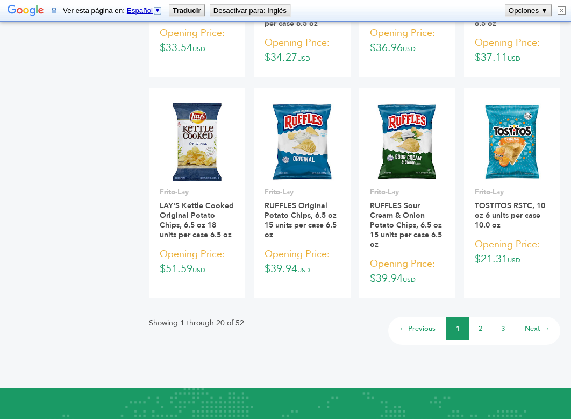
click at [480, 331] on link "2" at bounding box center [481, 329] width 4 height 10
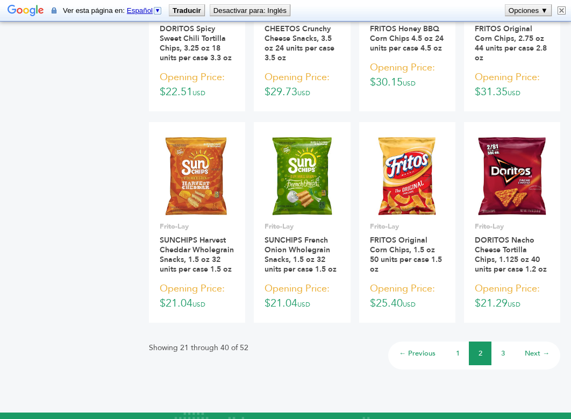
scroll to position [877, 0]
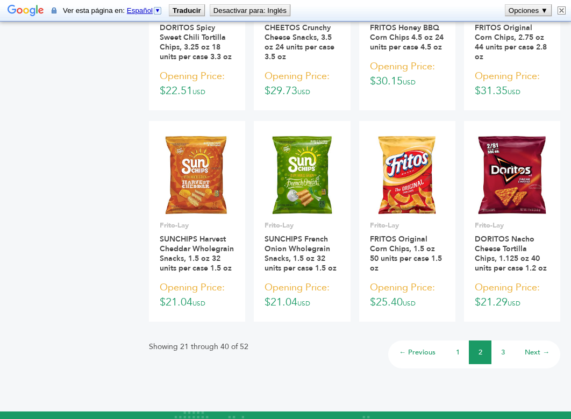
click at [505, 360] on li "3" at bounding box center [503, 352] width 23 height 24
click at [503, 350] on link "3" at bounding box center [503, 352] width 4 height 10
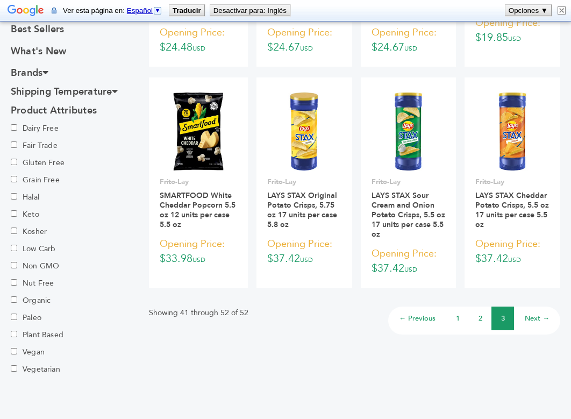
scroll to position [571, 0]
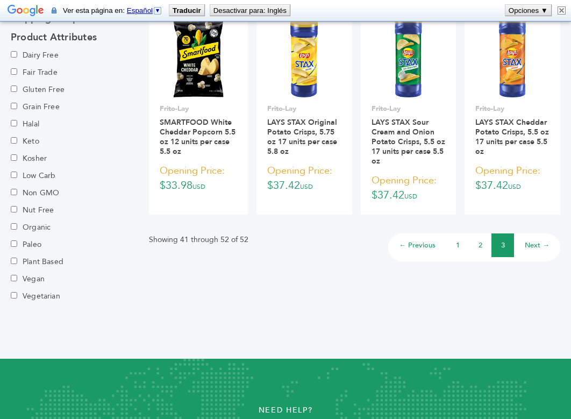
click at [457, 245] on link "1" at bounding box center [458, 245] width 4 height 10
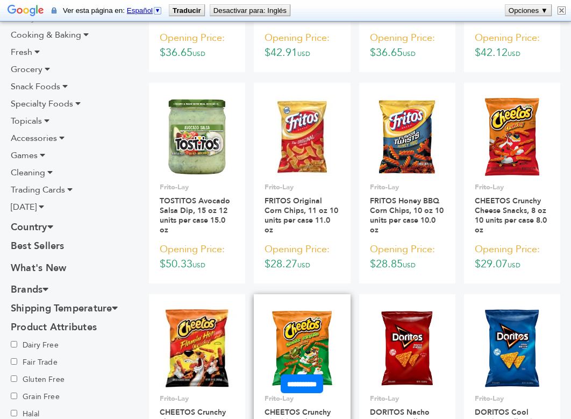
scroll to position [257, 0]
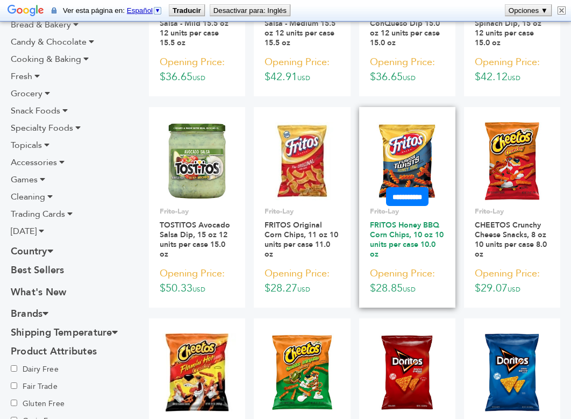
click at [399, 240] on link "FRITOS Honey BBQ Corn Chips, 10 oz 10 units per case 10.0 oz" at bounding box center [407, 239] width 74 height 39
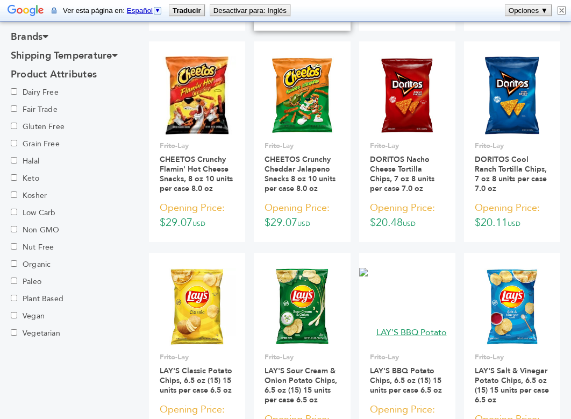
scroll to position [625, 0]
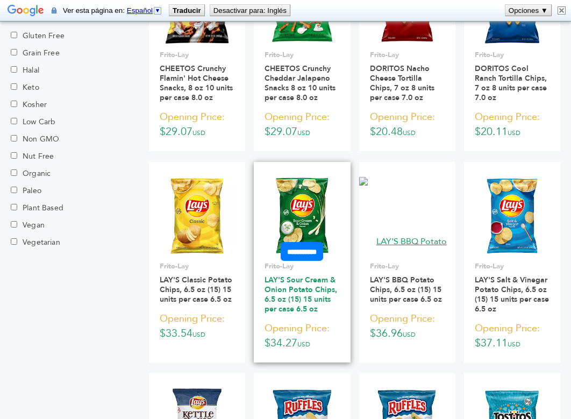
click at [283, 300] on link "LAY'S Sour Cream & Onion Potato Chips, 6.5 oz (15) 15 units per case 6.5 oz" at bounding box center [301, 294] width 73 height 39
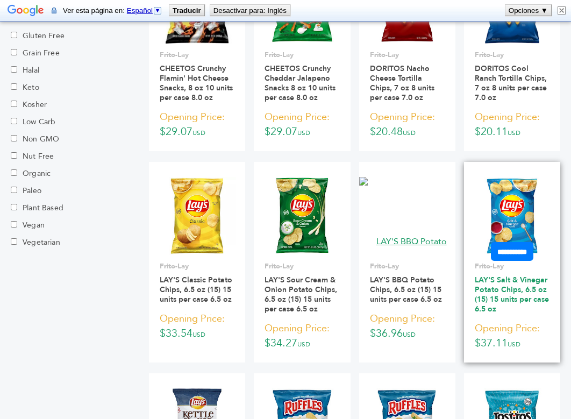
click at [485, 296] on link "LAY'S Salt & Vinegar Potato Chips, 6.5 oz (15) 15 units per case 6.5 oz" at bounding box center [512, 294] width 74 height 39
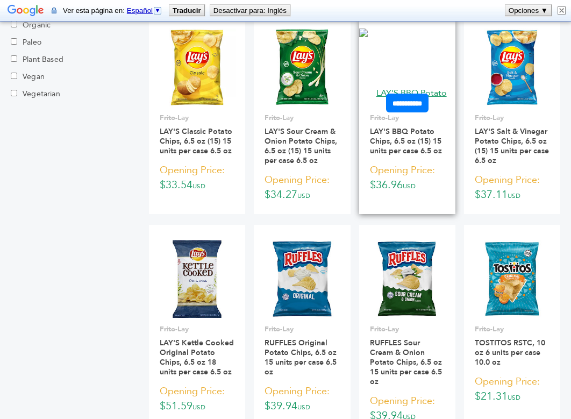
scroll to position [926, 0]
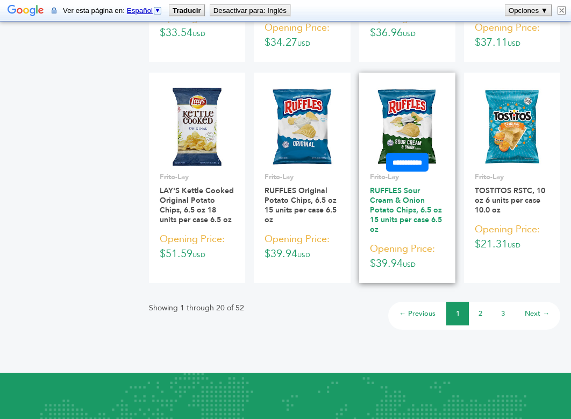
click at [406, 209] on link "RUFFLES Sour Cream & Onion Potato Chips, 6.5 oz 15 units per case 6.5 oz" at bounding box center [406, 210] width 72 height 49
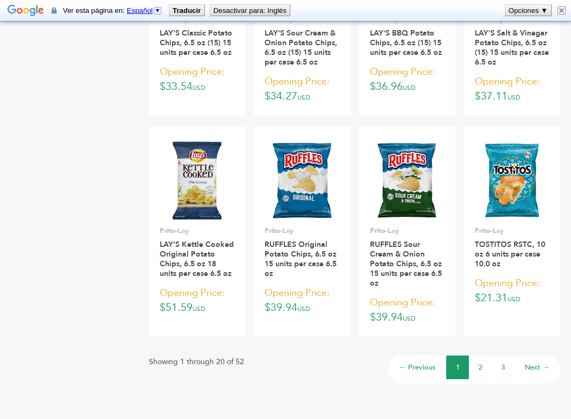
scroll to position [875, 0]
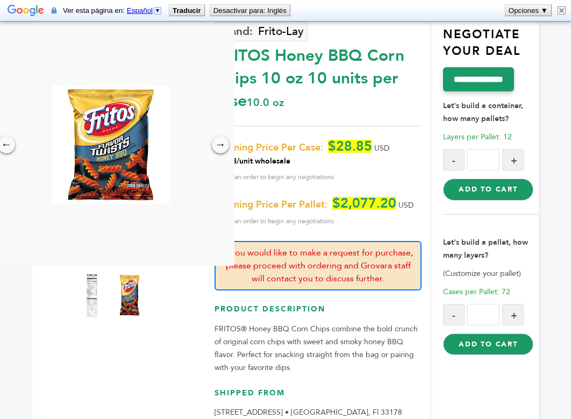
scroll to position [109, 0]
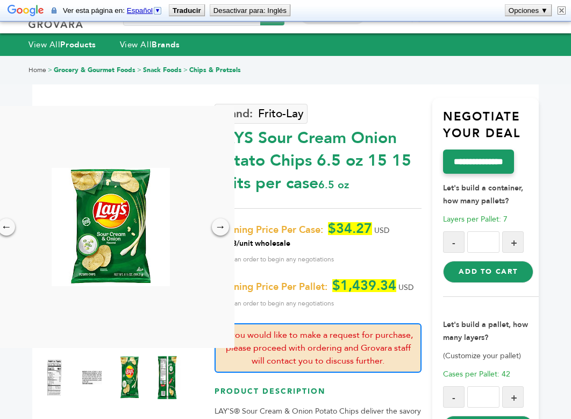
scroll to position [24, 0]
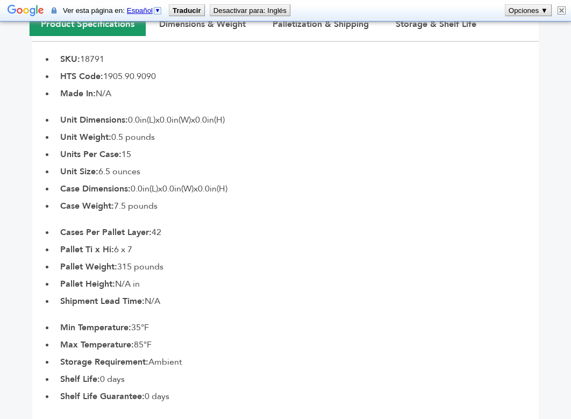
scroll to position [12, 0]
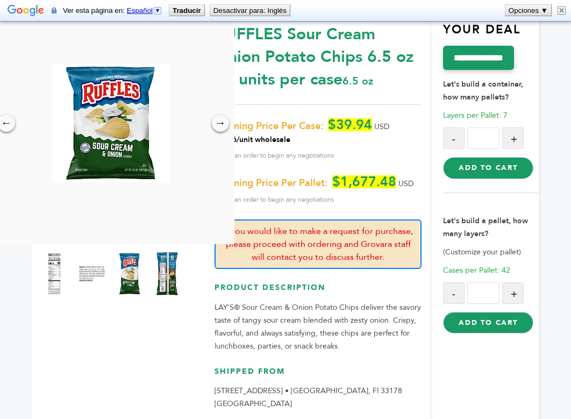
scroll to position [115, 0]
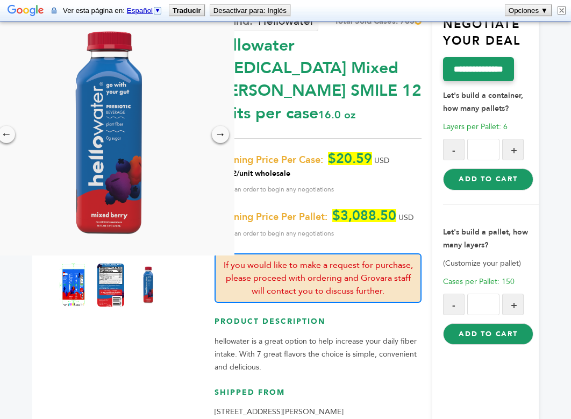
scroll to position [117, 0]
